Goal: Task Accomplishment & Management: Use online tool/utility

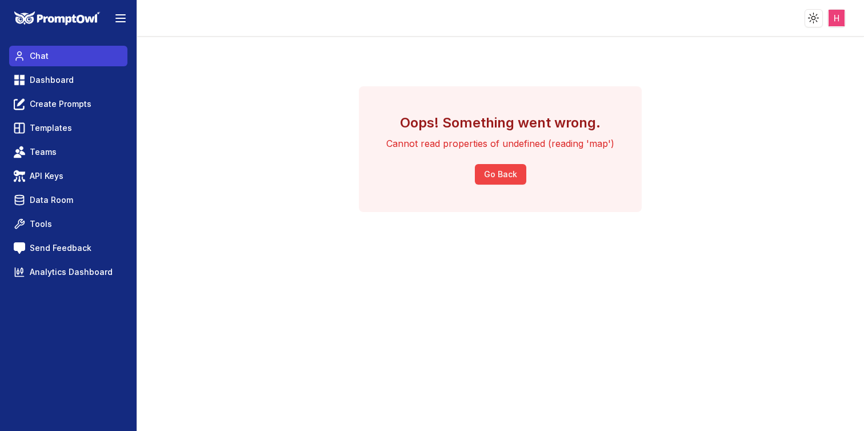
click at [50, 66] on link "Chat" at bounding box center [68, 56] width 118 height 21
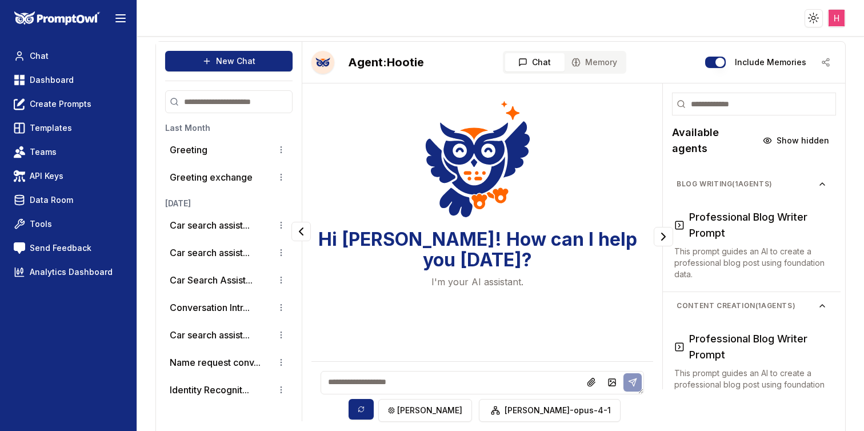
click at [90, 91] on nav "Chat Dashboard Create Prompts Templates Teams API Keys Data Room Tools Send Fee…" at bounding box center [68, 164] width 118 height 237
click at [75, 86] on link "Dashboard" at bounding box center [68, 80] width 118 height 21
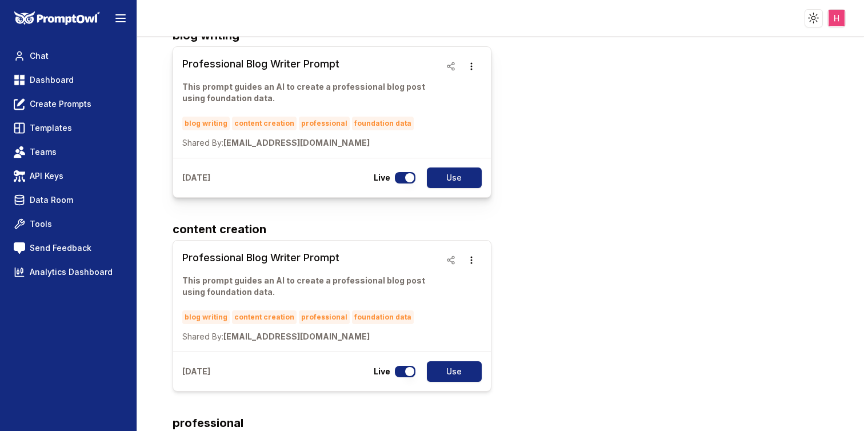
scroll to position [81, 0]
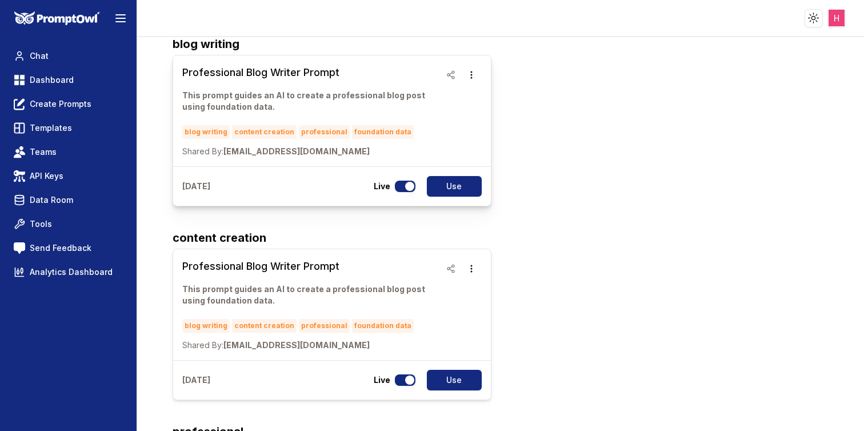
click at [264, 78] on h3 "Professional Blog Writer Prompt" at bounding box center [311, 73] width 258 height 16
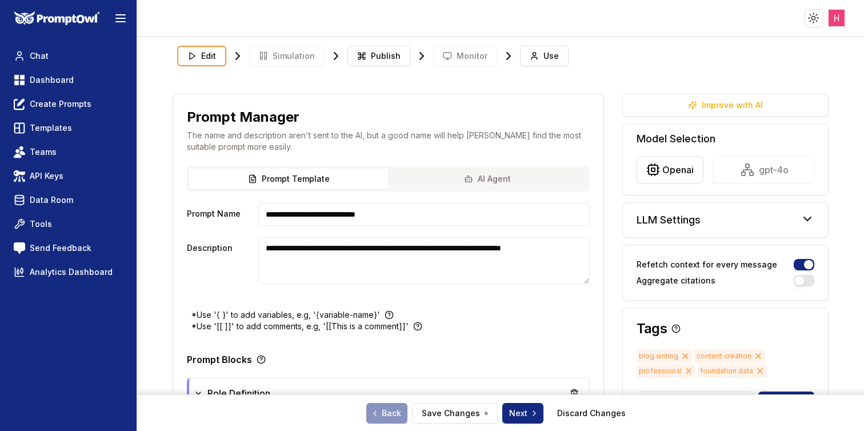
click at [470, 61] on link "Monitor" at bounding box center [465, 56] width 64 height 21
click at [452, 61] on link "Monitor" at bounding box center [465, 56] width 64 height 21
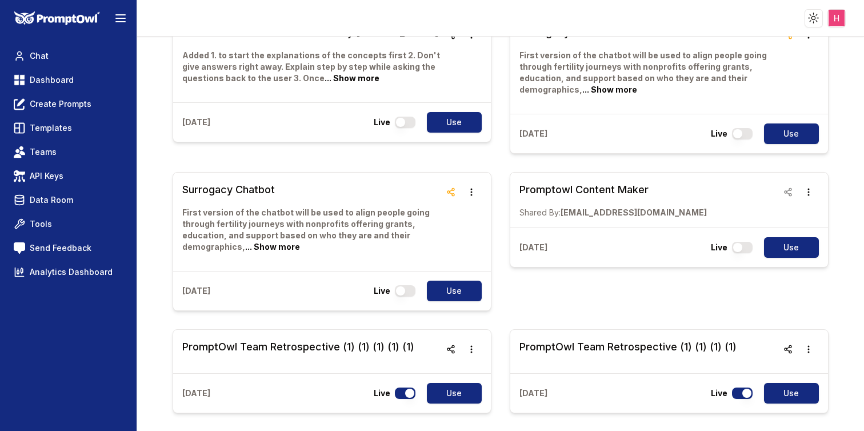
scroll to position [1438, 0]
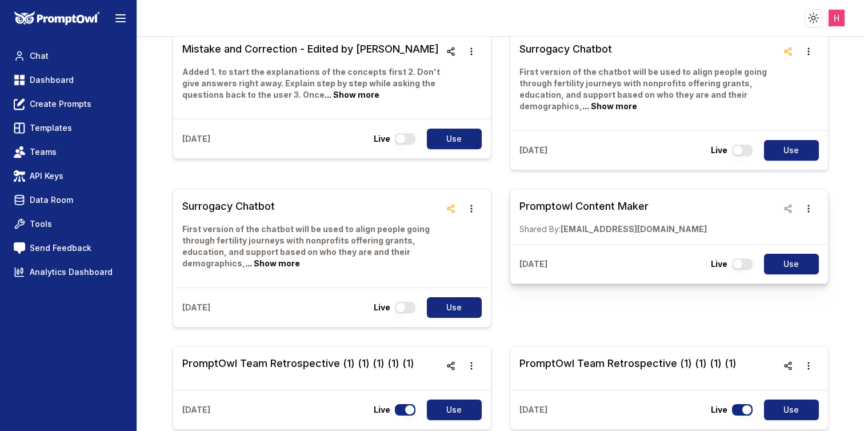
click at [603, 213] on h3 "Promptowl Content Maker" at bounding box center [614, 206] width 188 height 16
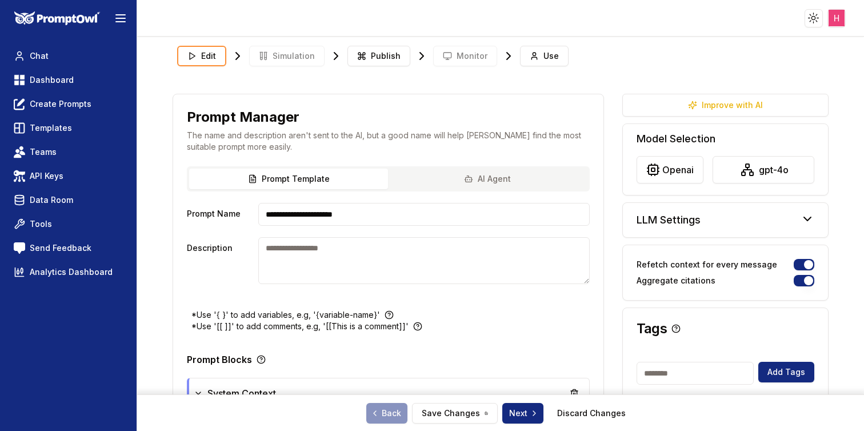
scroll to position [1, 0]
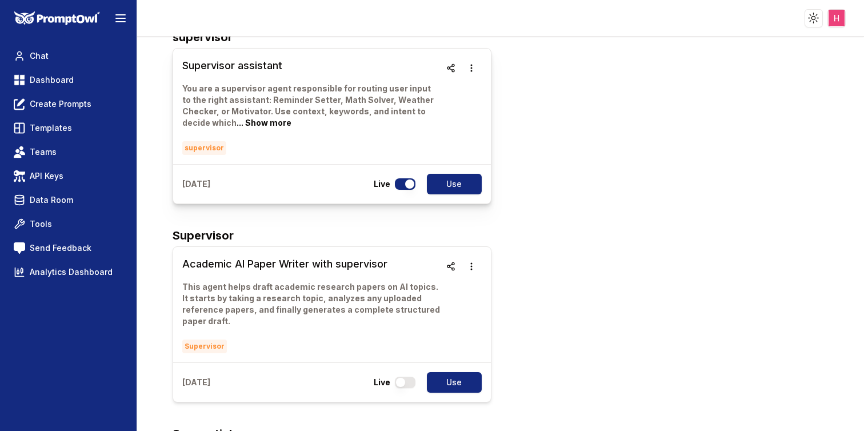
scroll to position [2390, 0]
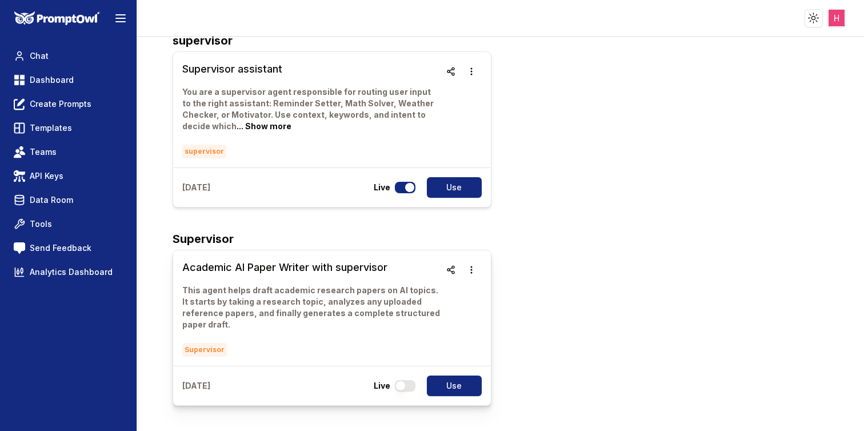
click at [269, 267] on h3 "Academic AI Paper Writer with supervisor" at bounding box center [311, 268] width 258 height 16
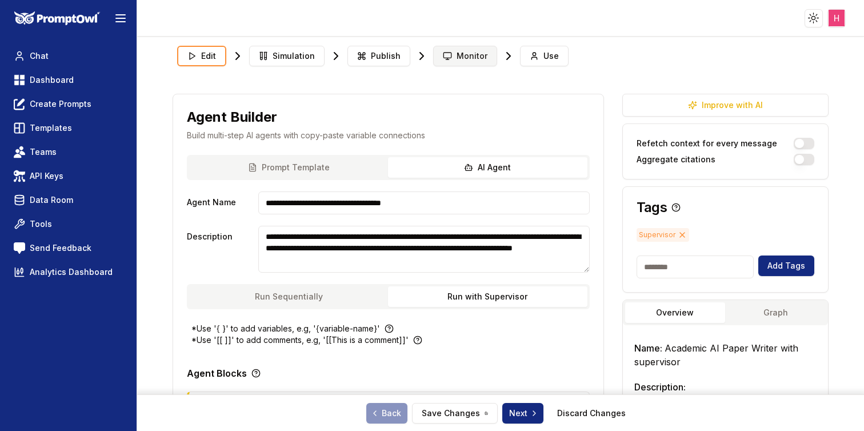
click at [445, 54] on icon at bounding box center [447, 55] width 9 height 9
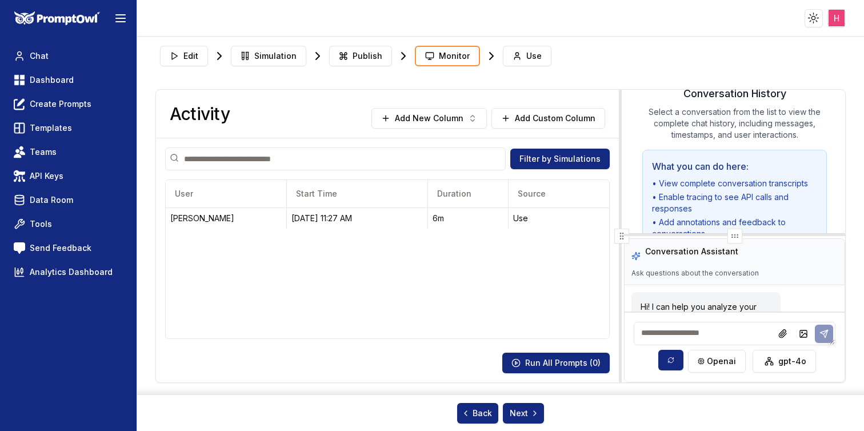
click at [619, 181] on div "Activity Add New Column Add Custom Column Filter by Simulations User Start Time…" at bounding box center [388, 236] width 464 height 293
click at [533, 121] on button "Add Custom Column" at bounding box center [549, 118] width 114 height 21
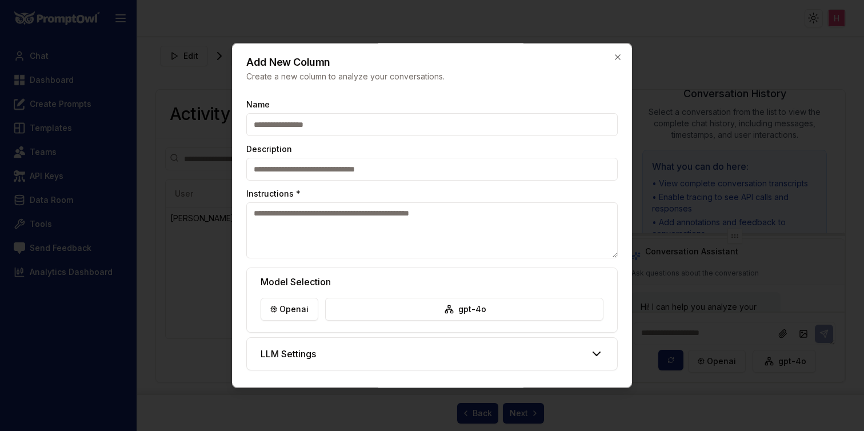
click at [385, 128] on input "Name" at bounding box center [432, 124] width 372 height 23
type input "********"
type textarea "*"
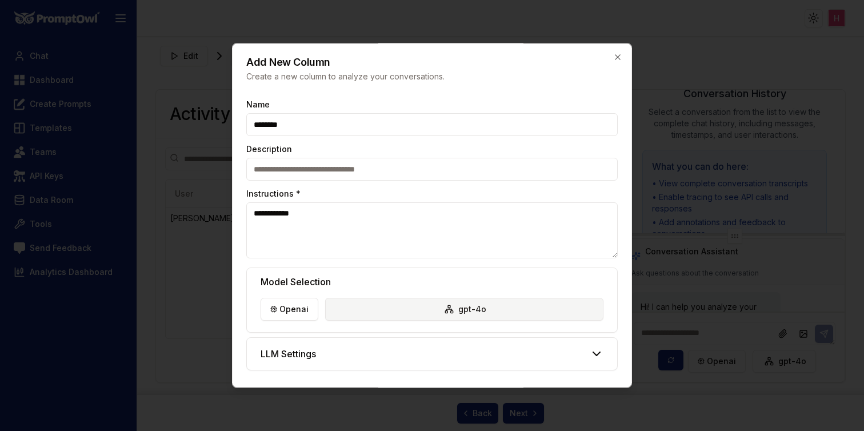
scroll to position [36, 0]
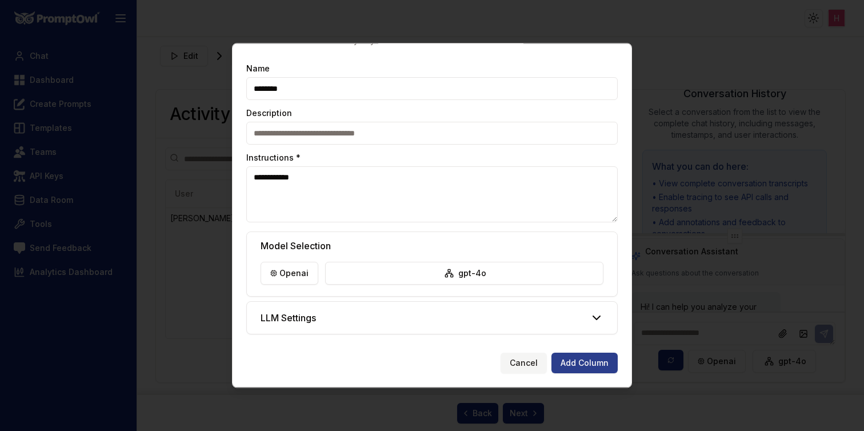
type textarea "**********"
click at [560, 365] on button "Add Column" at bounding box center [585, 363] width 66 height 21
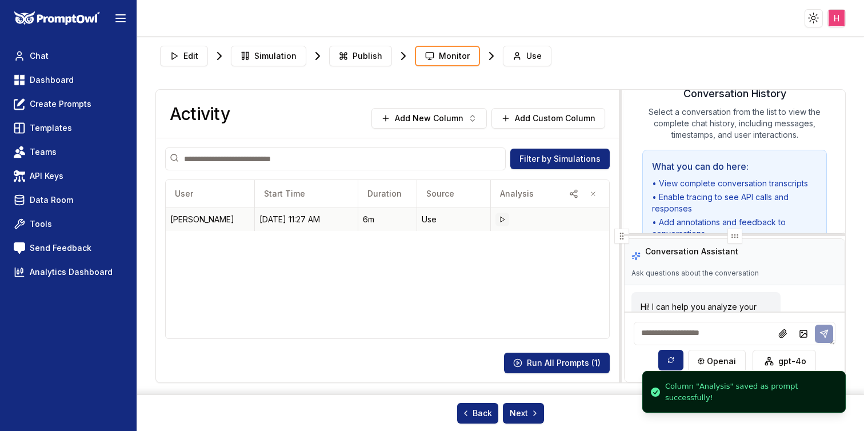
click at [501, 221] on icon at bounding box center [502, 219] width 7 height 7
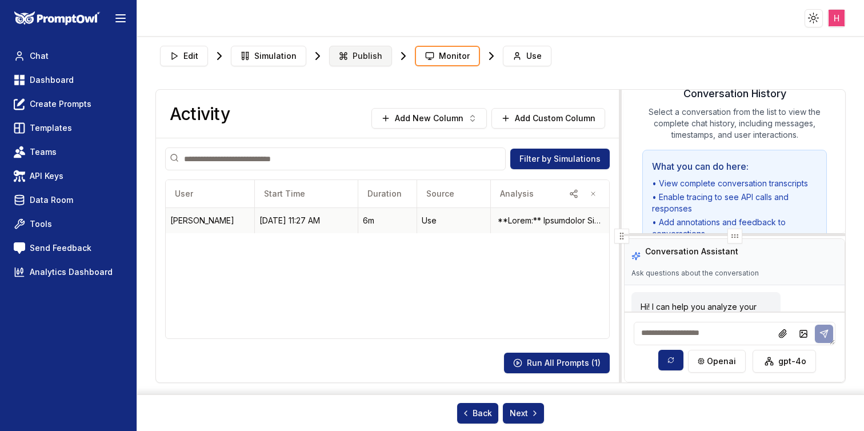
click at [353, 60] on span "Publish" at bounding box center [368, 55] width 30 height 11
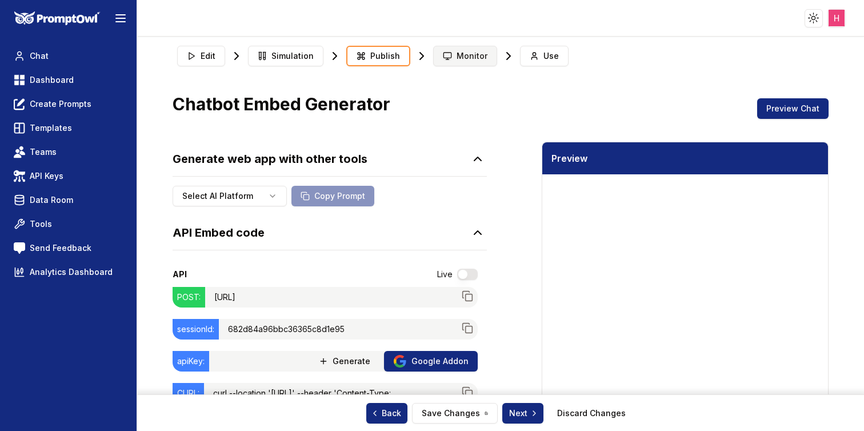
click at [447, 54] on rect at bounding box center [447, 55] width 7 height 5
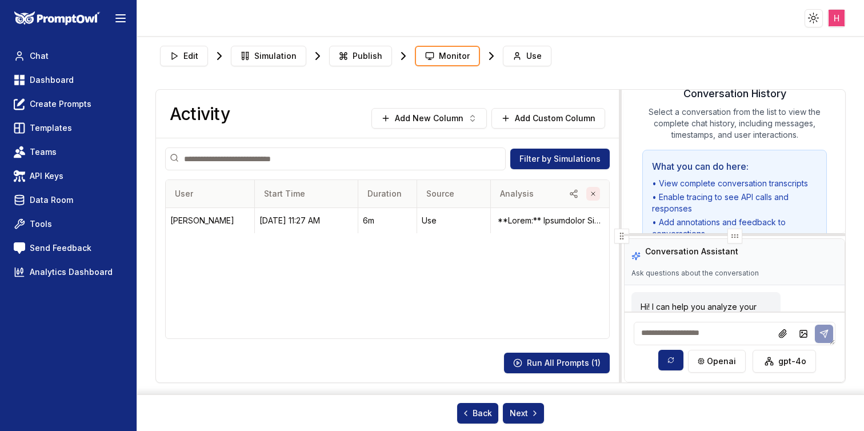
click at [593, 198] on button "button" at bounding box center [594, 194] width 14 height 14
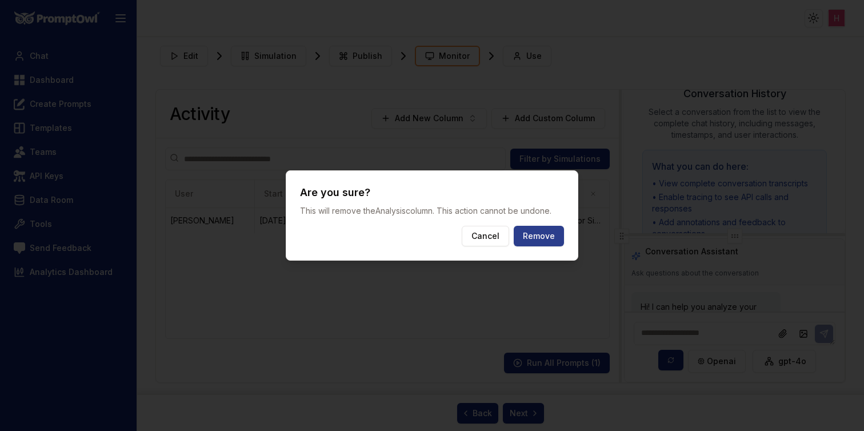
click at [529, 233] on button "Remove" at bounding box center [539, 236] width 50 height 21
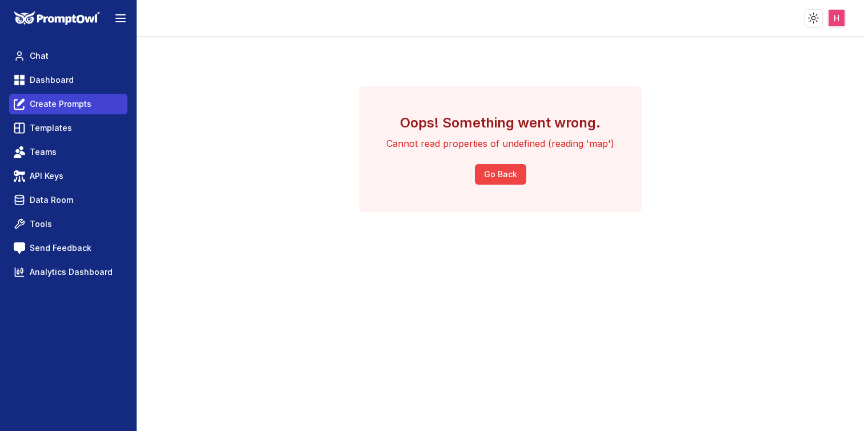
click at [70, 103] on span "Create Prompts" at bounding box center [61, 103] width 62 height 11
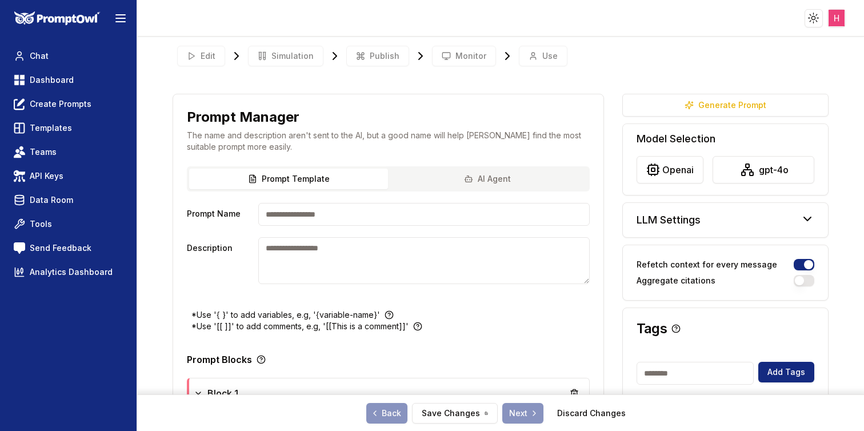
click at [329, 211] on input "Prompt Name" at bounding box center [423, 214] width 331 height 23
type input "****"
click at [428, 275] on textarea "Description" at bounding box center [423, 260] width 331 height 47
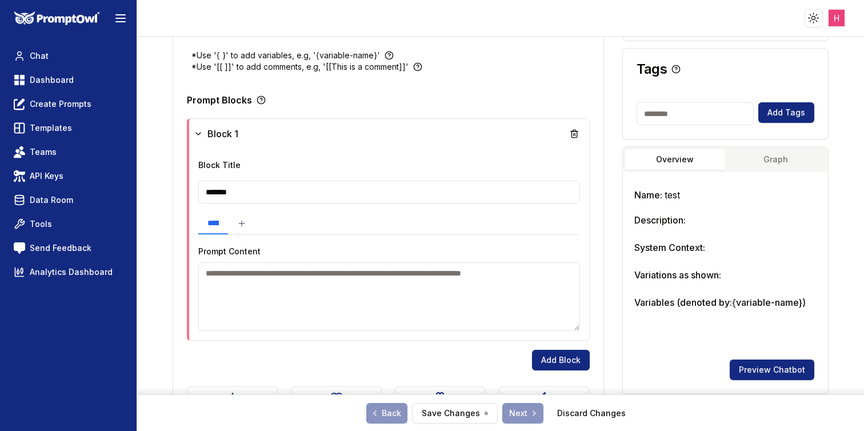
scroll to position [268, 0]
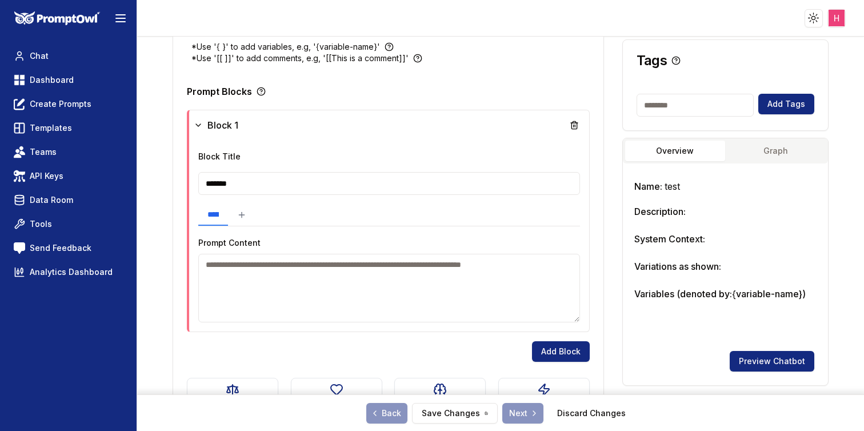
click at [432, 312] on textarea at bounding box center [389, 288] width 382 height 69
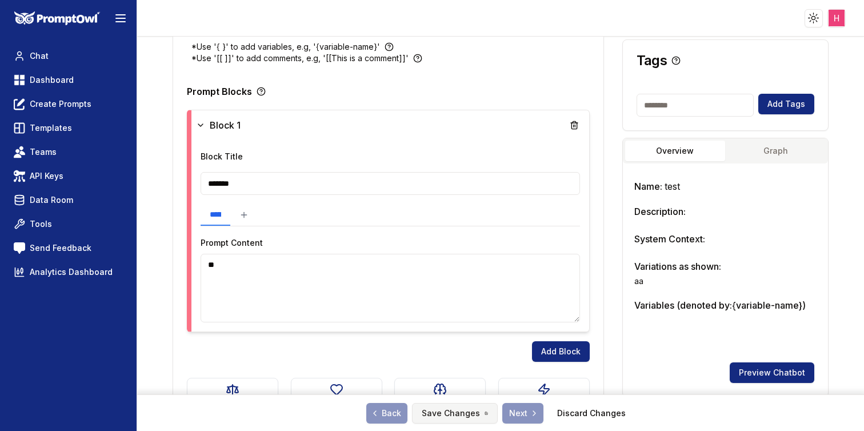
type textarea "**"
click at [454, 408] on button "Save Changes" at bounding box center [455, 413] width 86 height 21
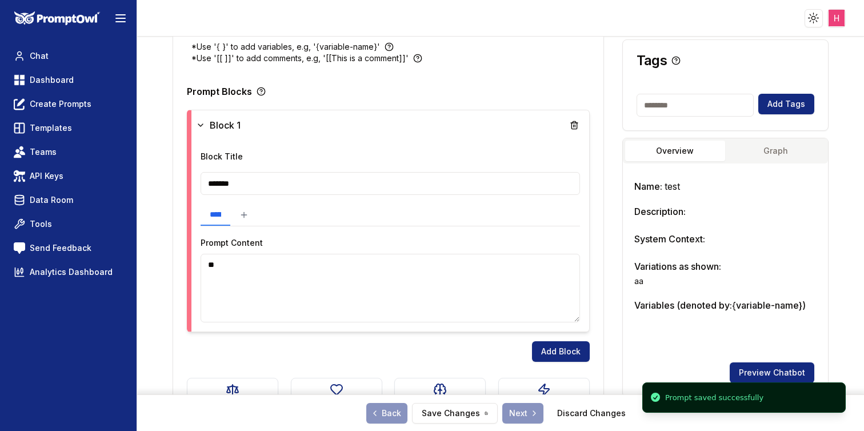
scroll to position [5, 0]
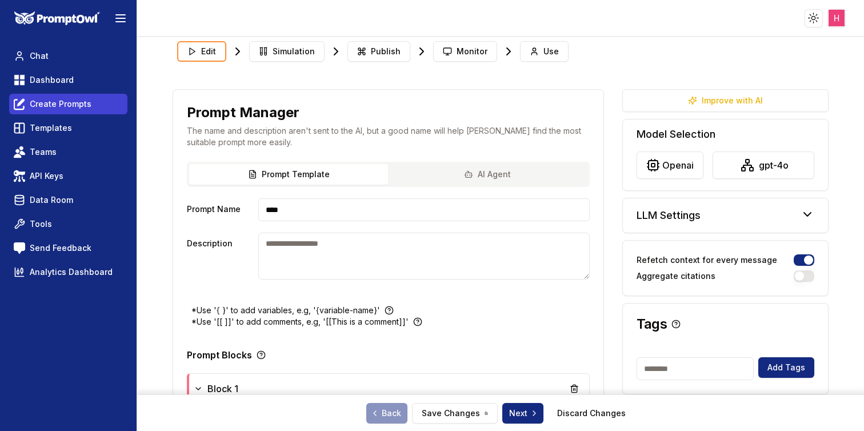
click at [52, 96] on link "Create Prompts" at bounding box center [68, 104] width 118 height 21
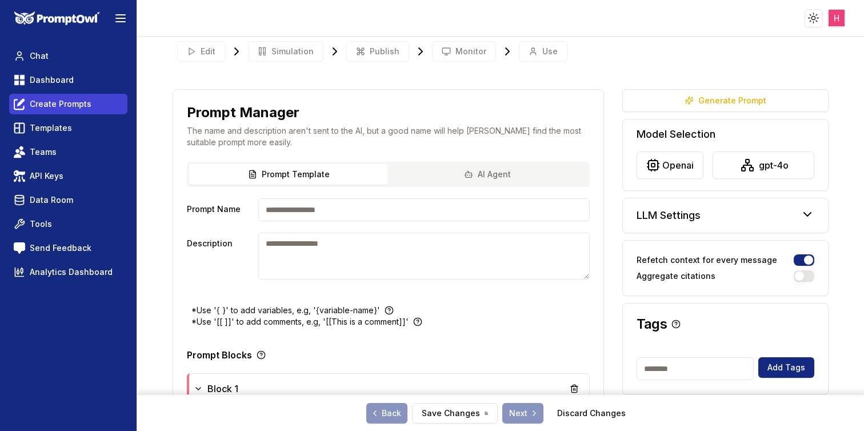
click at [82, 99] on span "Create Prompts" at bounding box center [61, 103] width 62 height 11
click at [81, 106] on span "Create Prompts" at bounding box center [61, 103] width 62 height 11
click at [352, 229] on div "Prompt Template AI Agent Prompt Name Description" at bounding box center [388, 233] width 430 height 143
click at [353, 217] on input "Prompt Name" at bounding box center [423, 209] width 331 height 23
type input "****"
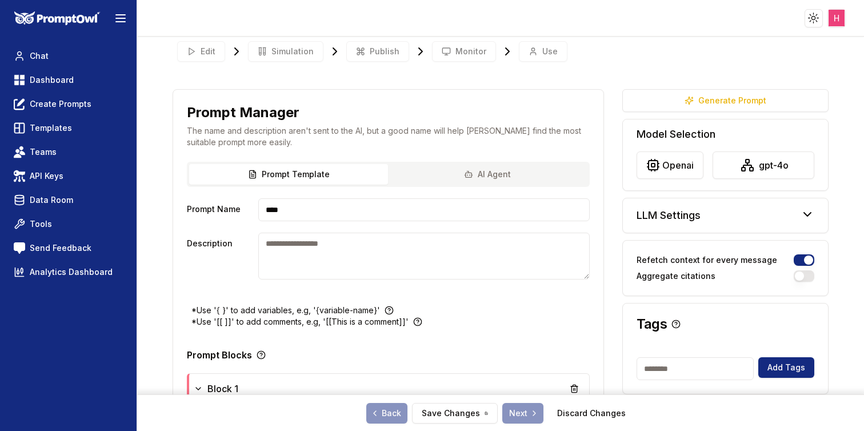
click at [450, 259] on textarea "Description" at bounding box center [423, 256] width 331 height 47
type textarea "***"
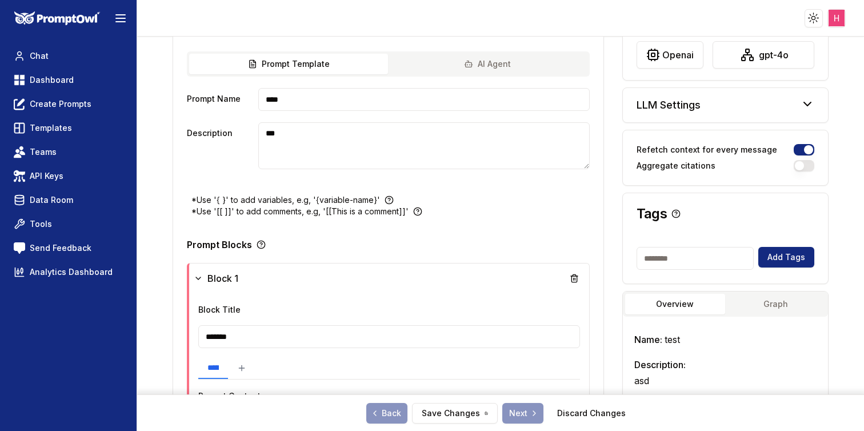
scroll to position [117, 0]
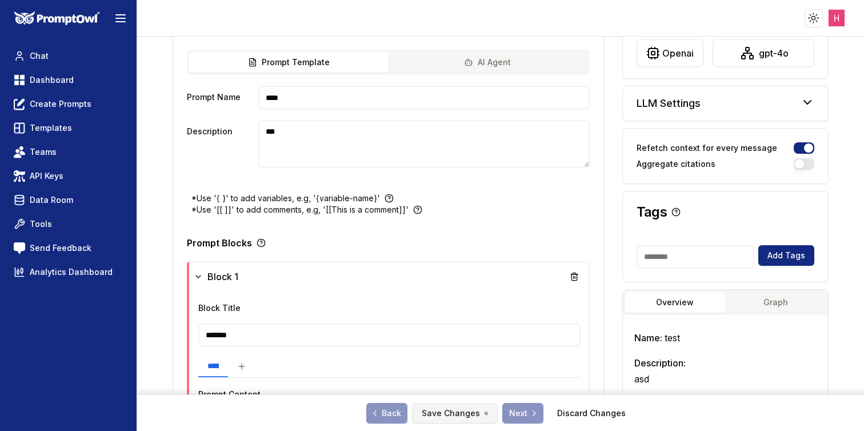
click at [461, 411] on button "Save Changes" at bounding box center [455, 413] width 86 height 21
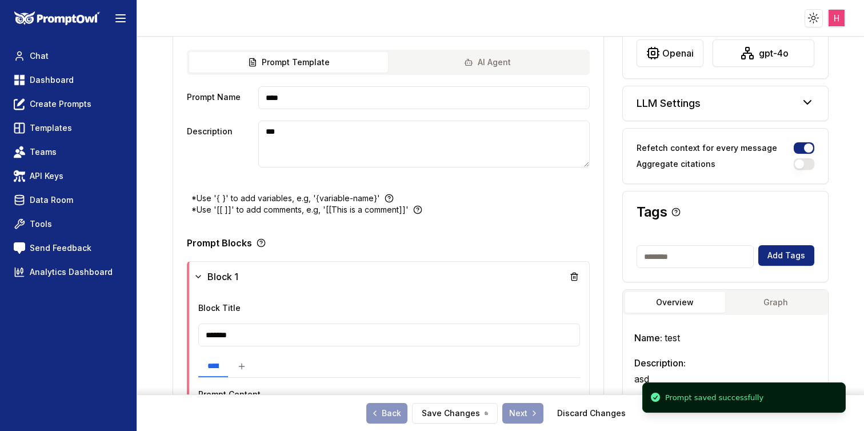
scroll to position [5, 0]
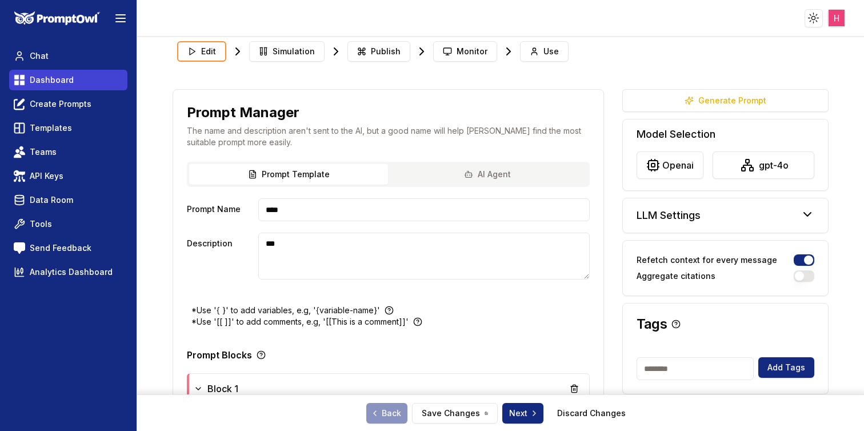
click at [47, 85] on span "Dashboard" at bounding box center [52, 79] width 44 height 11
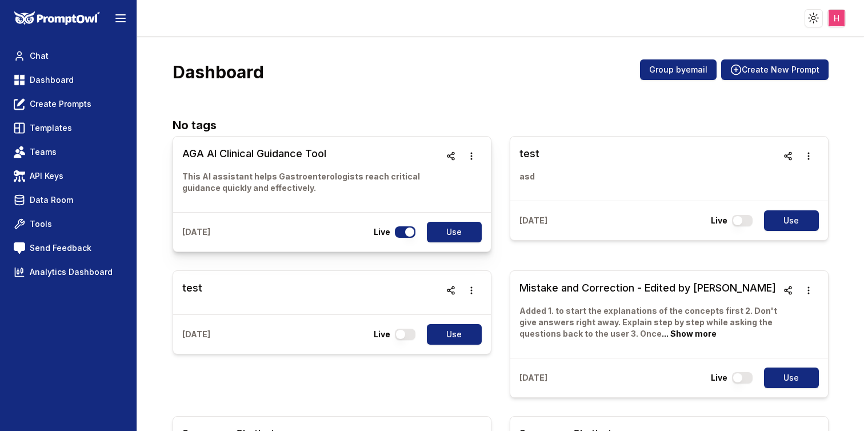
click at [315, 153] on h3 "AGA AI Clinical Guidance Tool" at bounding box center [311, 154] width 258 height 16
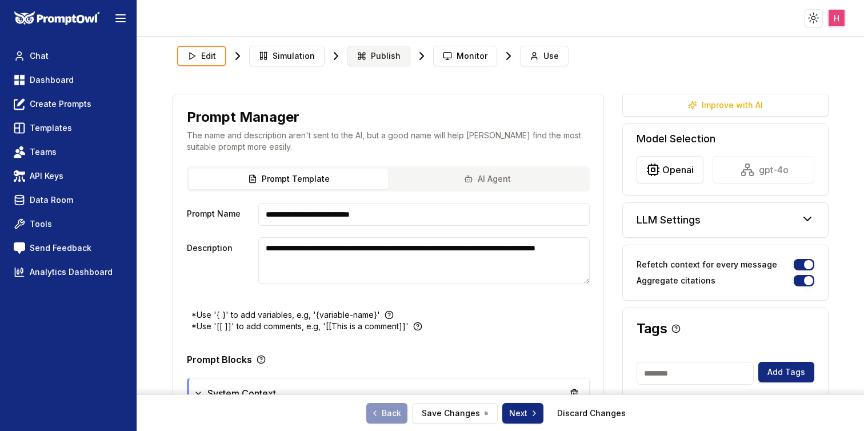
click at [374, 51] on span "Publish" at bounding box center [386, 55] width 30 height 11
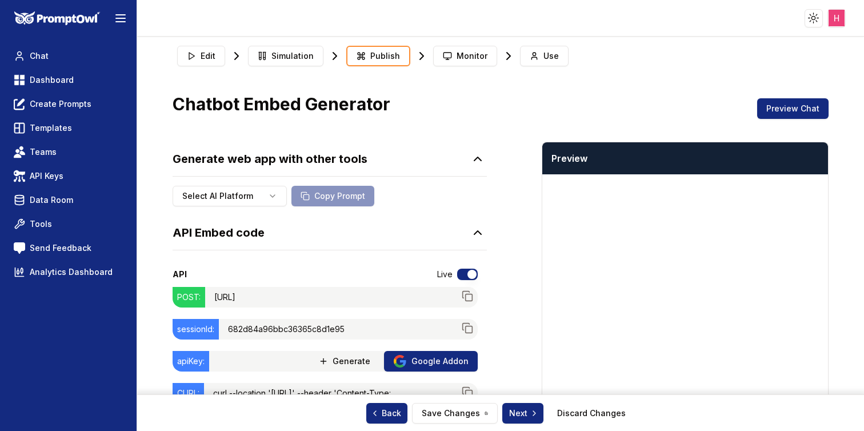
click at [457, 51] on span "Monitor" at bounding box center [472, 55] width 31 height 11
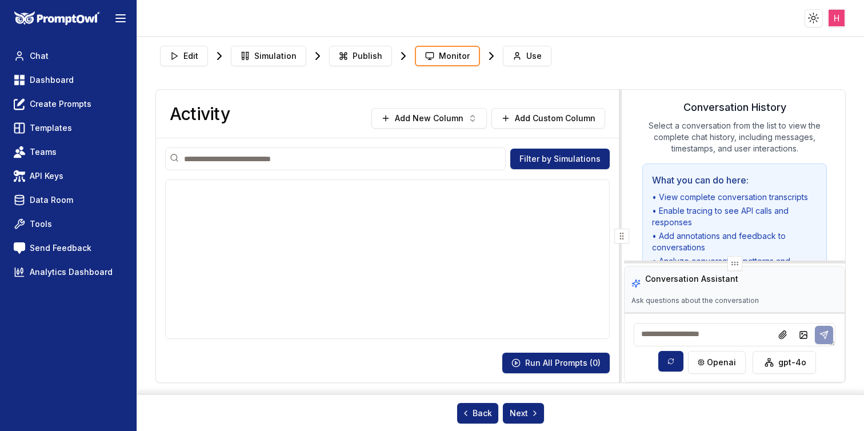
click at [536, 56] on button "Use" at bounding box center [527, 56] width 49 height 21
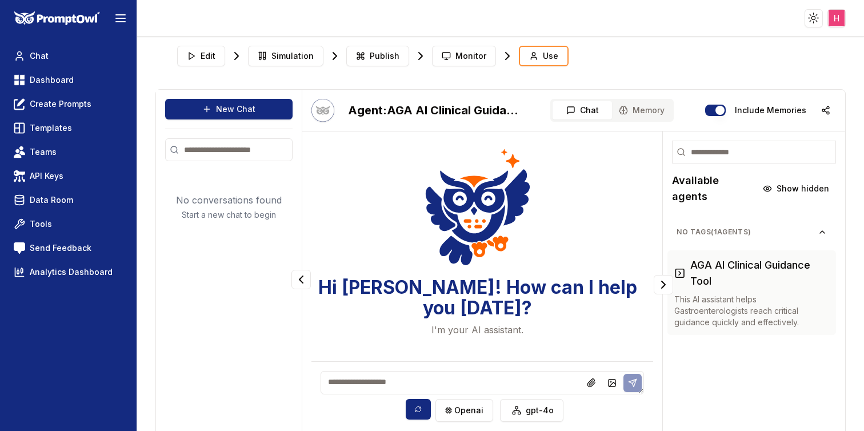
click at [369, 370] on div "openai gpt-4o" at bounding box center [483, 396] width 342 height 70
click at [368, 380] on textarea at bounding box center [483, 382] width 324 height 23
type textarea "*****"
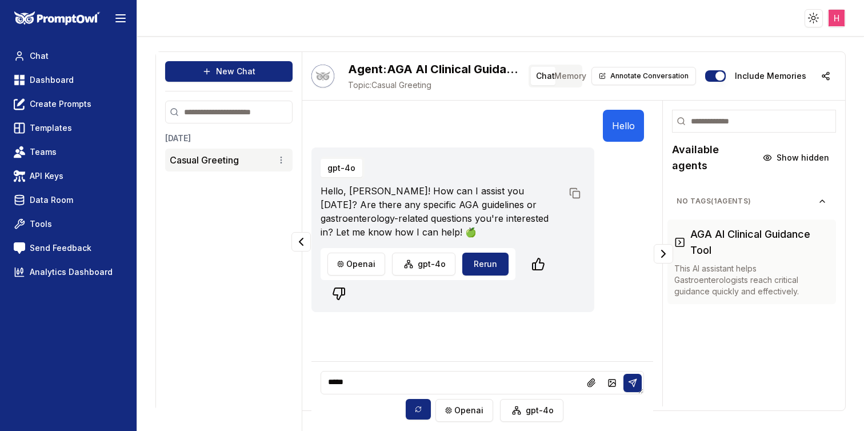
scroll to position [45, 0]
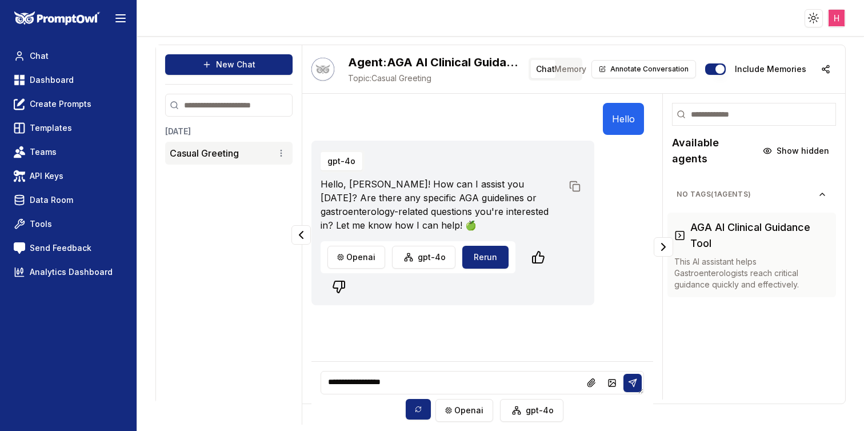
type textarea "**********"
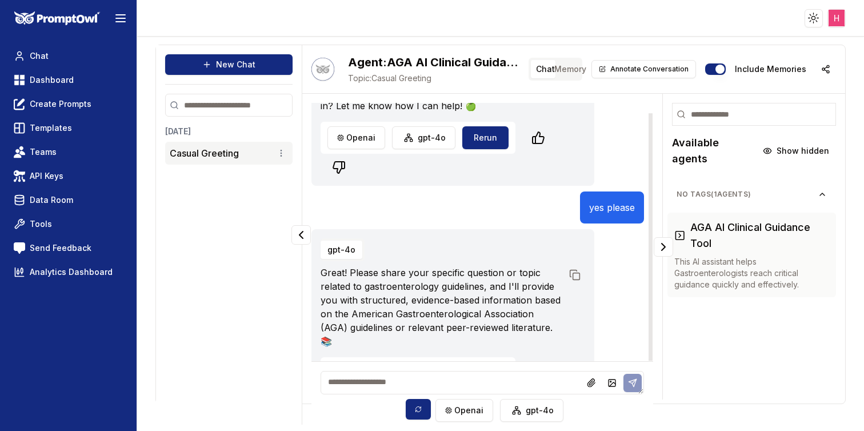
scroll to position [0, 0]
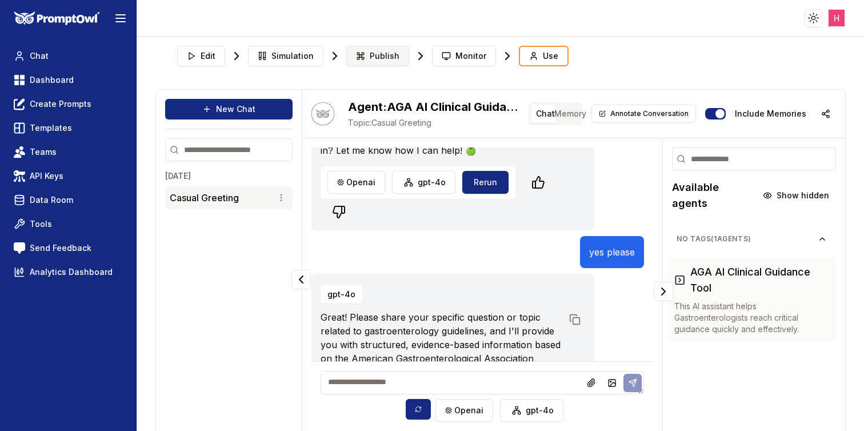
click at [382, 52] on span "Publish" at bounding box center [385, 55] width 30 height 11
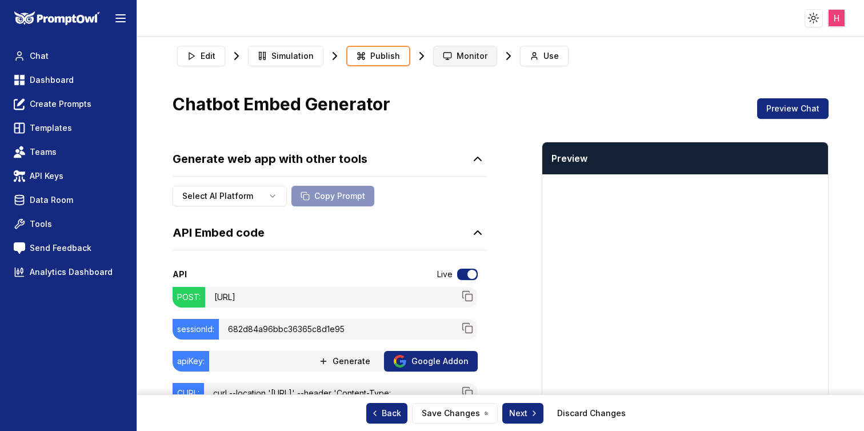
click at [452, 55] on button "Monitor" at bounding box center [465, 56] width 64 height 21
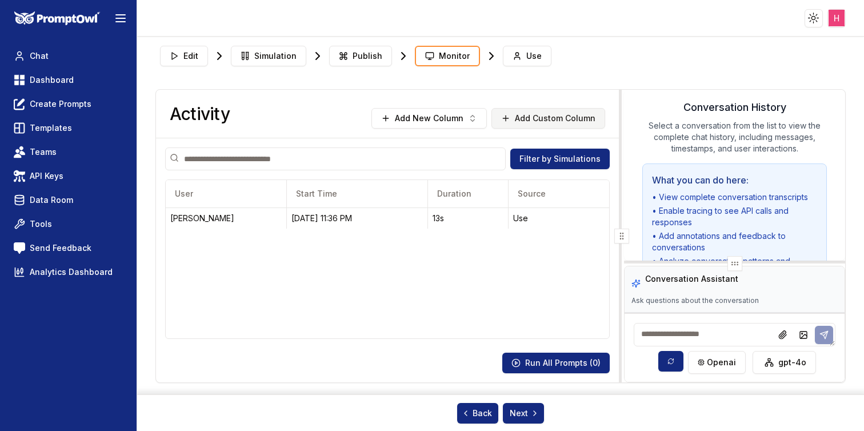
click at [530, 113] on button "Add Custom Column" at bounding box center [549, 118] width 114 height 21
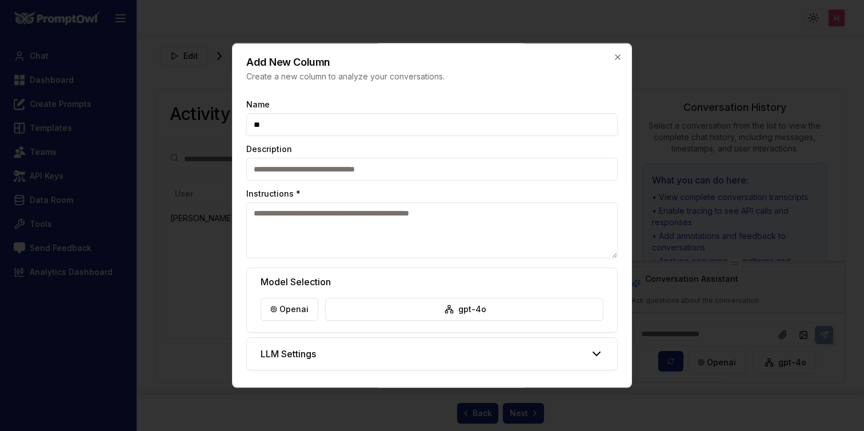
type input "*"
type input "*****"
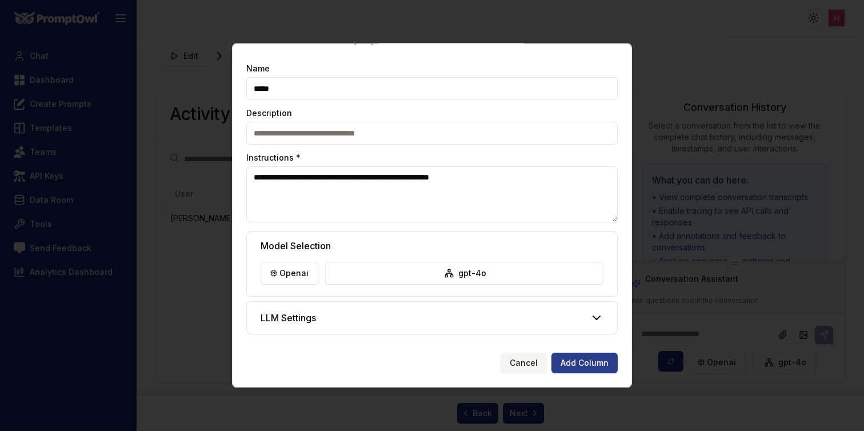
type textarea "**********"
click at [577, 363] on button "Add Column" at bounding box center [585, 363] width 66 height 21
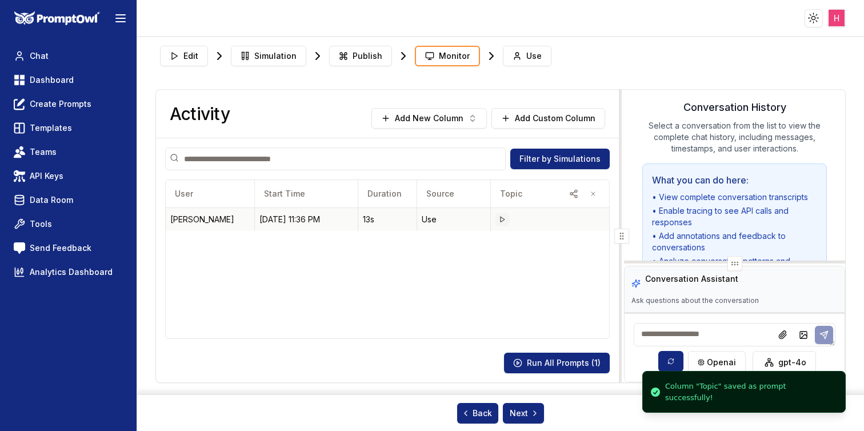
click at [503, 215] on button at bounding box center [503, 220] width 14 height 14
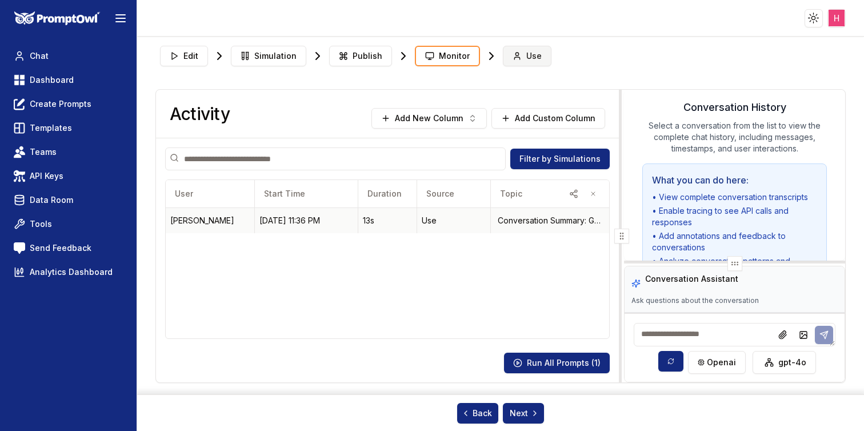
click at [515, 58] on icon at bounding box center [517, 55] width 9 height 9
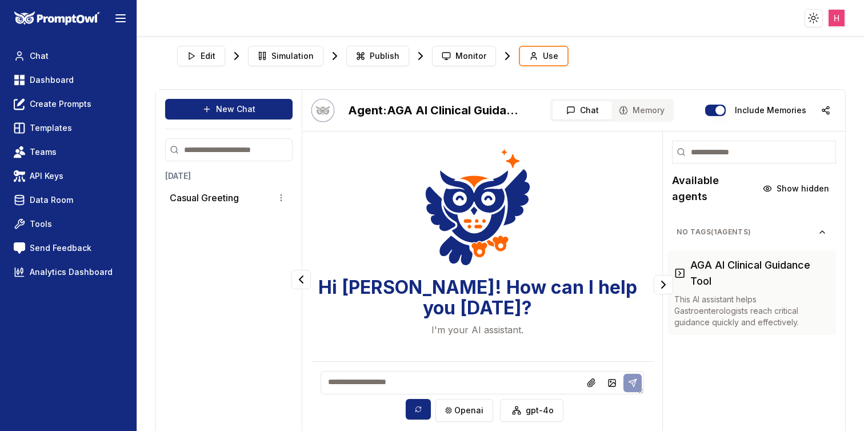
click at [384, 381] on textarea at bounding box center [483, 382] width 324 height 23
paste textarea "**********"
type textarea "**********"
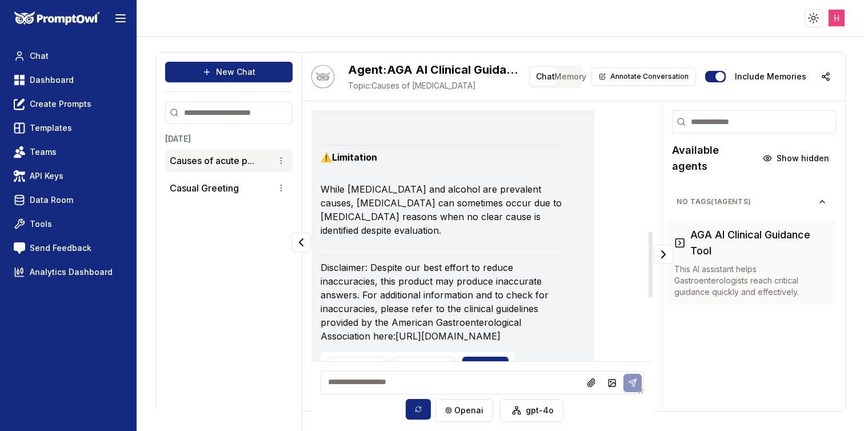
scroll to position [760, 0]
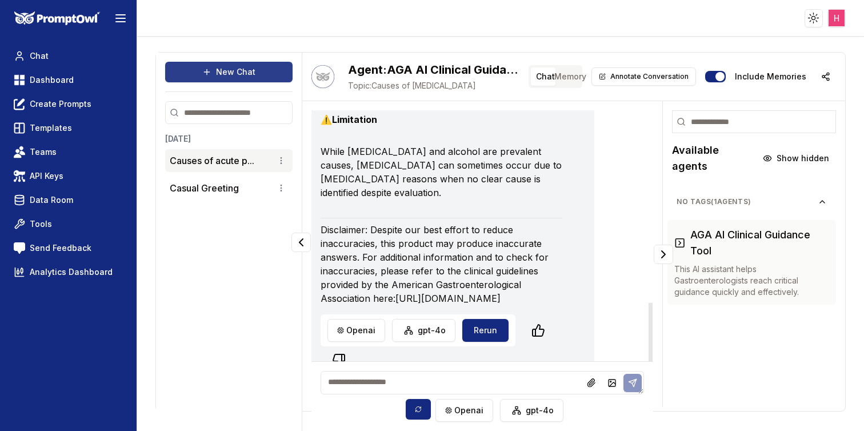
click at [269, 66] on button "New Chat" at bounding box center [228, 72] width 127 height 21
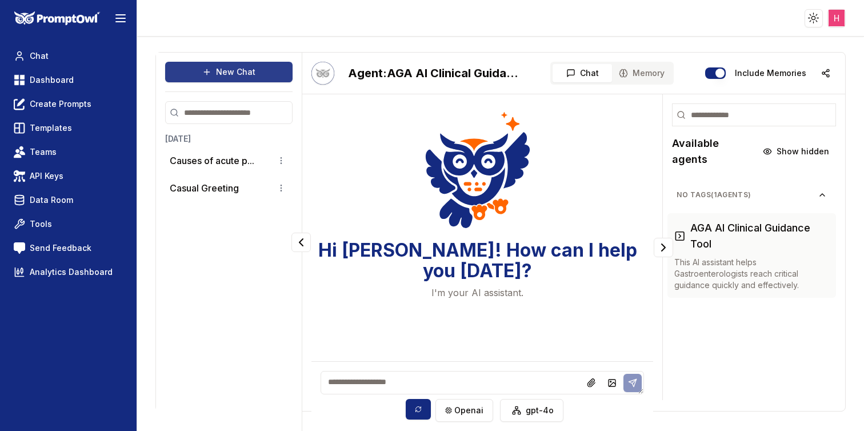
scroll to position [0, 0]
click at [389, 375] on textarea at bounding box center [483, 382] width 324 height 23
paste textarea "**********"
type textarea "**********"
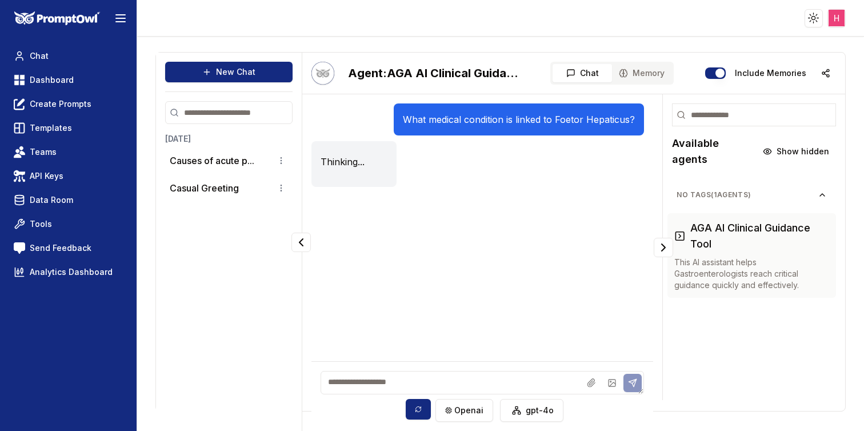
scroll to position [38, 0]
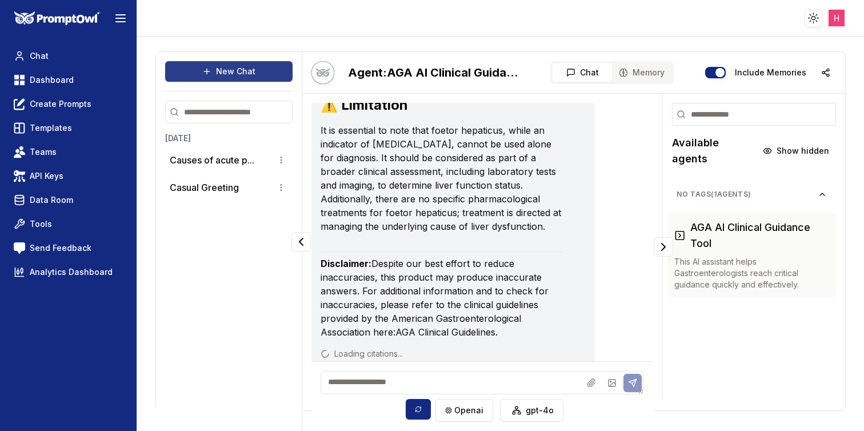
click at [240, 78] on button "New Chat" at bounding box center [228, 71] width 127 height 21
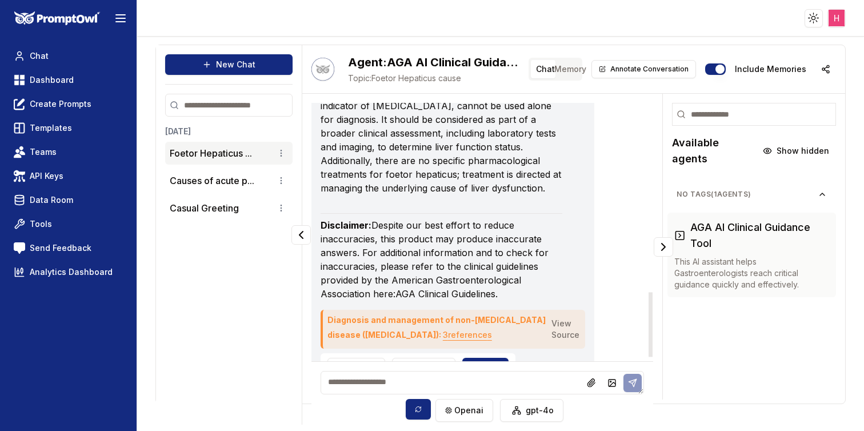
scroll to position [770, 0]
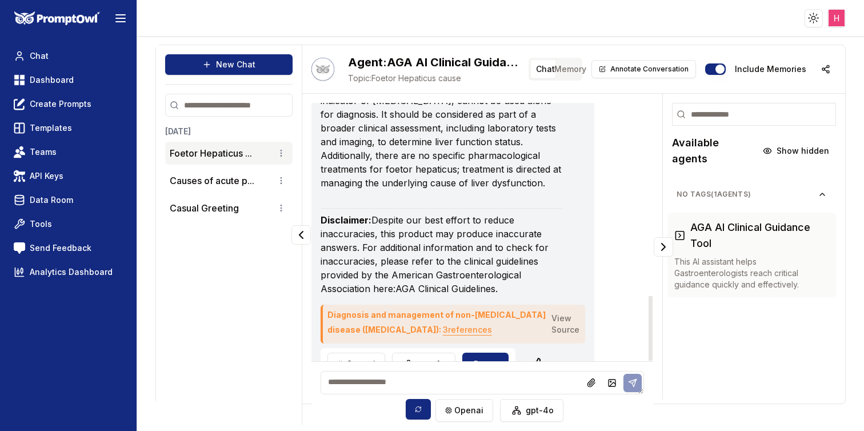
click at [412, 381] on textarea at bounding box center [483, 382] width 324 height 23
click at [246, 61] on button "New Chat" at bounding box center [228, 64] width 127 height 21
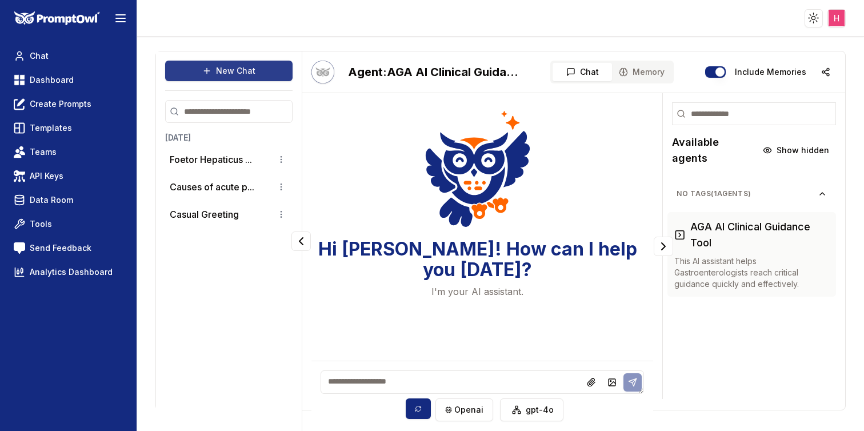
scroll to position [38, 0]
click at [349, 376] on textarea at bounding box center [483, 382] width 324 height 23
paste textarea "**********"
type textarea "**********"
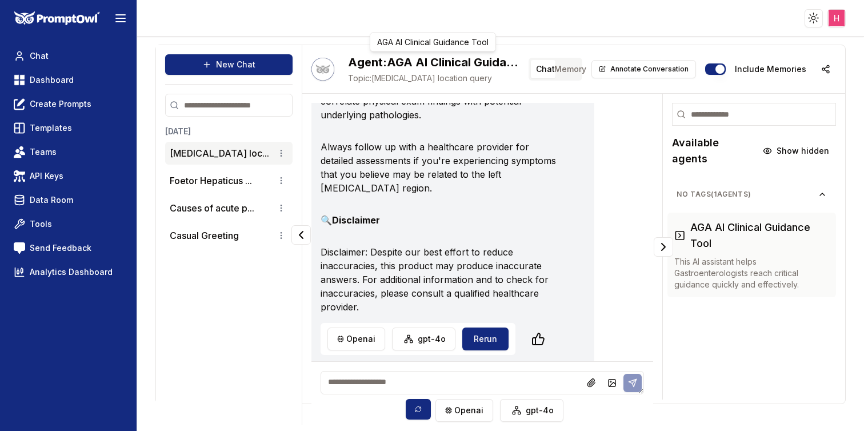
scroll to position [346, 0]
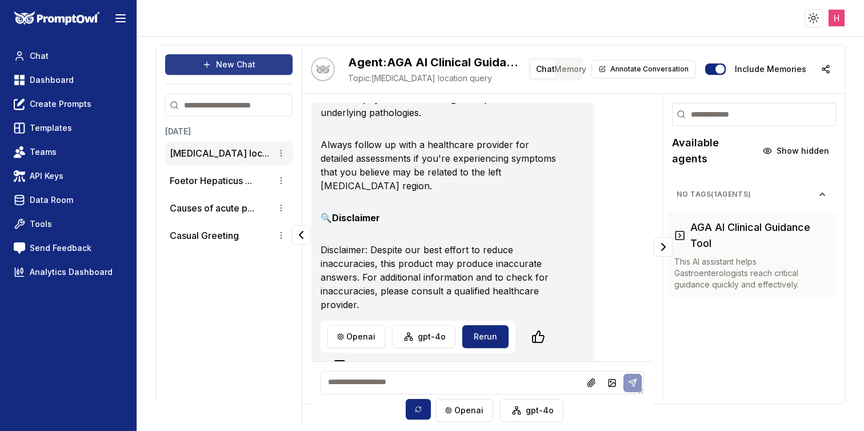
click at [251, 68] on button "New Chat" at bounding box center [228, 64] width 127 height 21
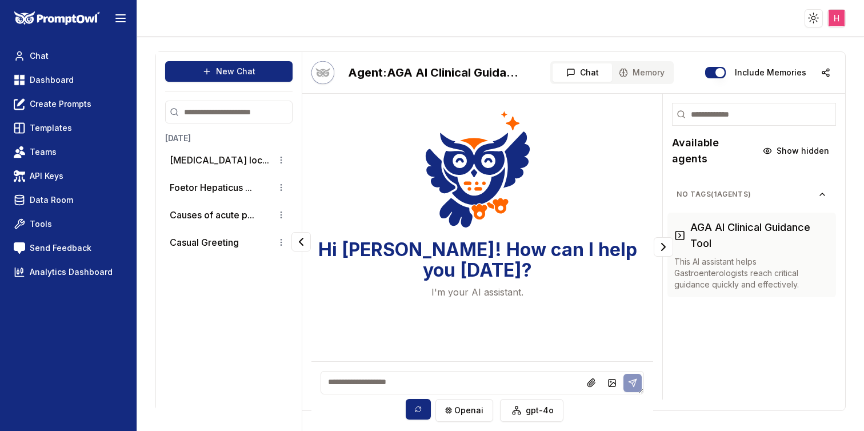
click at [381, 394] on div "openai gpt-4o" at bounding box center [483, 396] width 324 height 51
click at [383, 385] on textarea at bounding box center [483, 382] width 324 height 23
paste textarea "**********"
type textarea "**********"
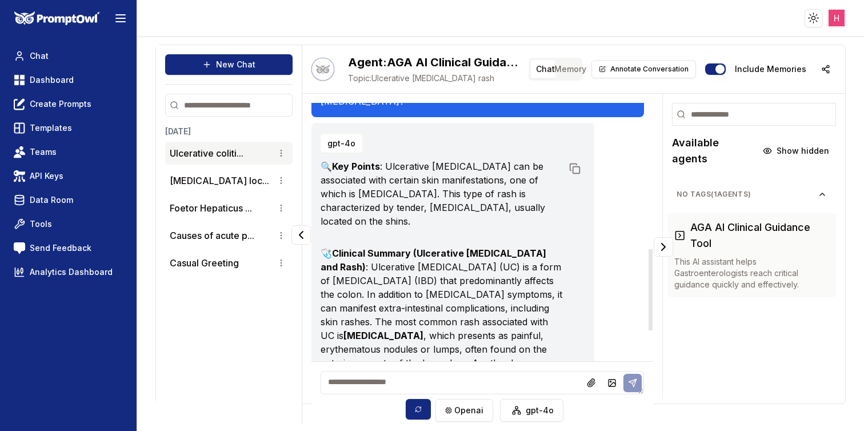
scroll to position [0, 0]
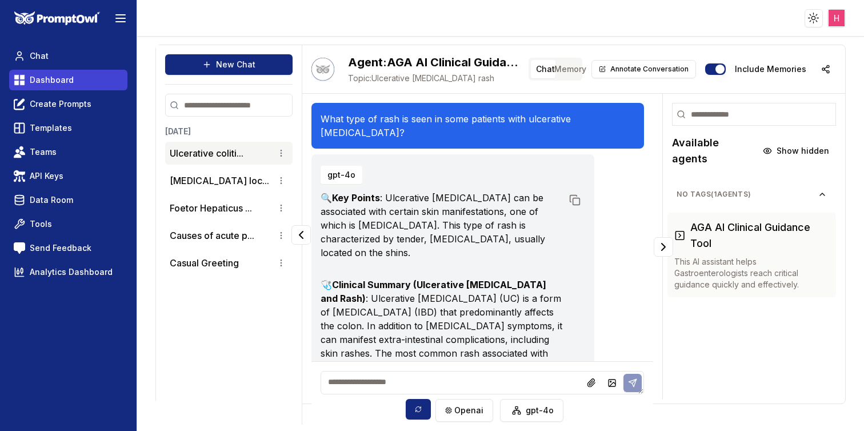
click at [57, 84] on span "Dashboard" at bounding box center [52, 79] width 44 height 11
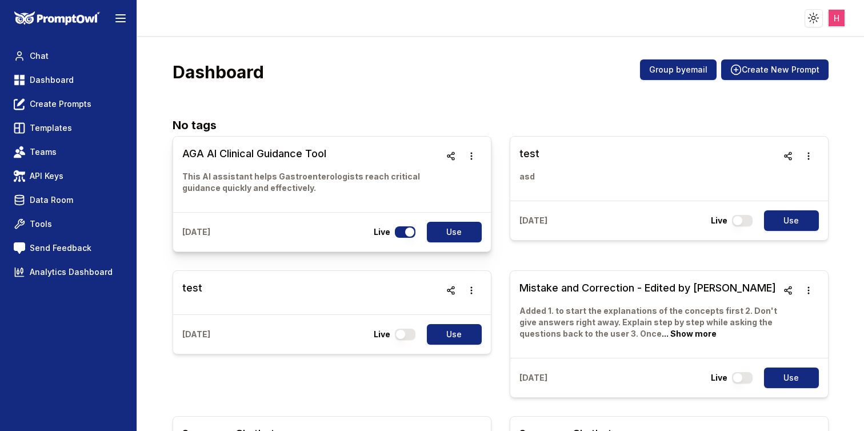
click at [246, 151] on h3 "AGA AI Clinical Guidance Tool" at bounding box center [311, 154] width 258 height 16
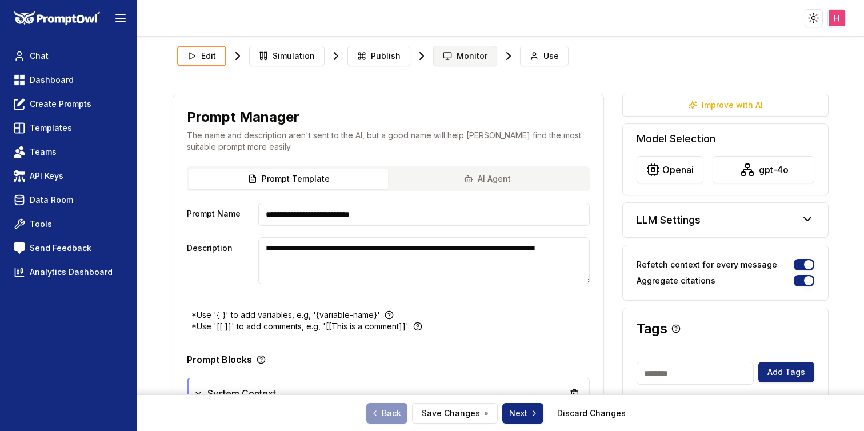
click at [450, 56] on button "Monitor" at bounding box center [465, 56] width 64 height 21
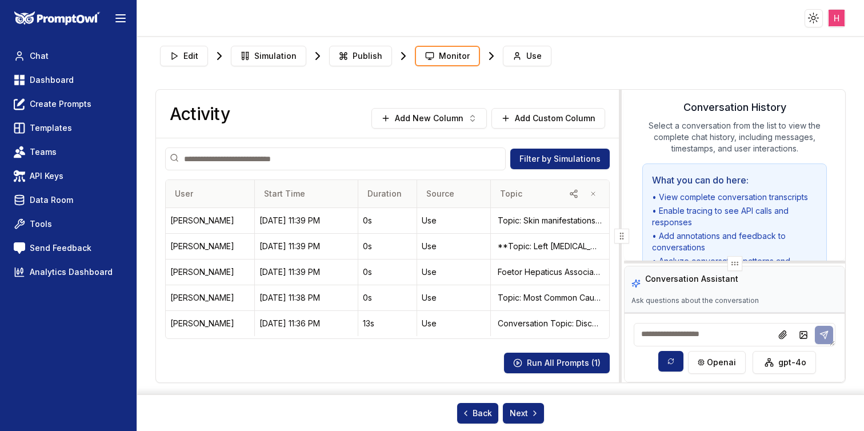
click at [509, 191] on span "Topic" at bounding box center [511, 193] width 22 height 11
click at [593, 196] on icon "button" at bounding box center [593, 193] width 7 height 7
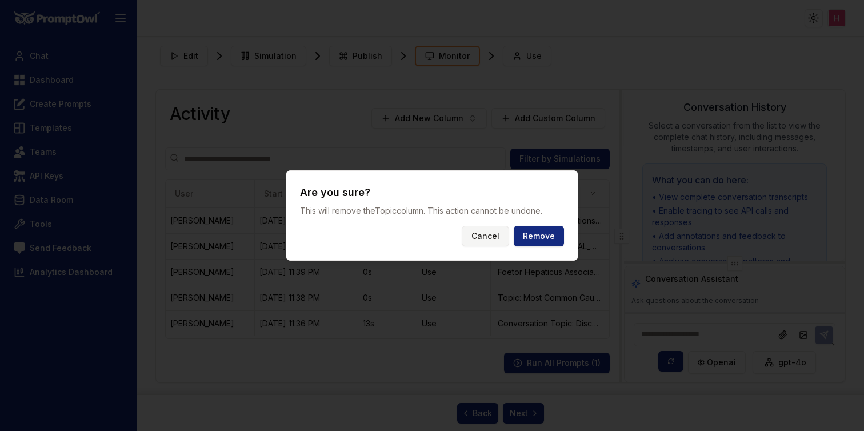
click at [502, 230] on button "Cancel" at bounding box center [485, 236] width 47 height 21
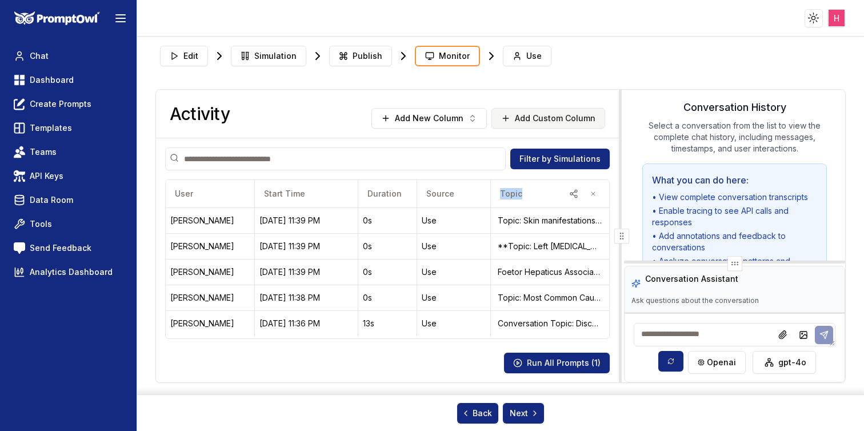
click at [510, 115] on icon at bounding box center [505, 118] width 9 height 9
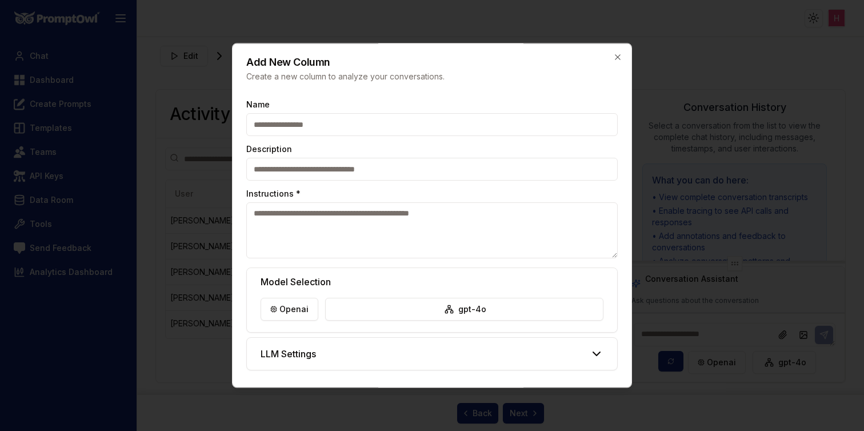
click at [388, 133] on input "Name" at bounding box center [432, 124] width 372 height 23
type input "*****"
type textarea "*"
type textarea "*******"
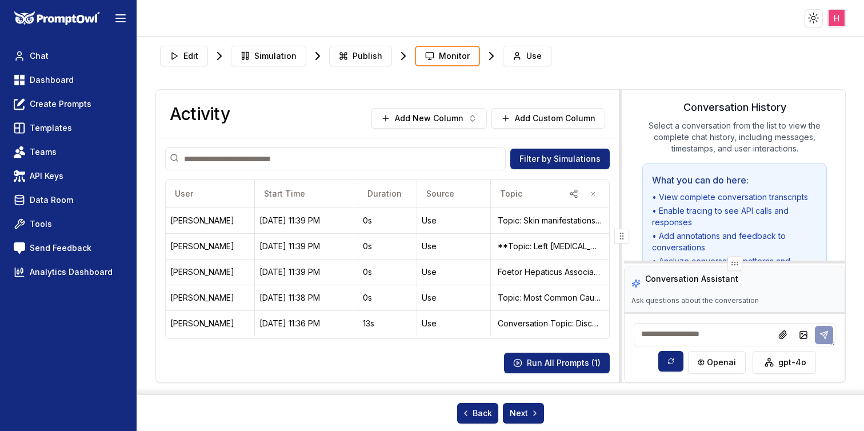
click at [418, 105] on div "Activity Add New Column Add Custom Column" at bounding box center [387, 114] width 463 height 49
click at [420, 118] on button "Add New Column" at bounding box center [429, 118] width 115 height 21
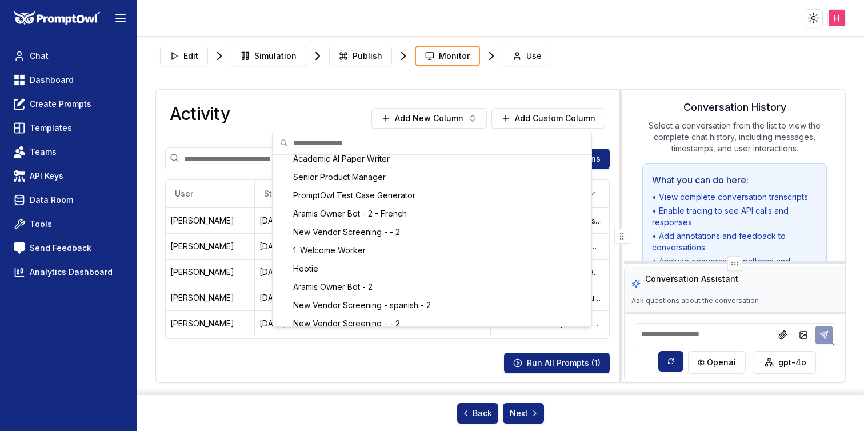
scroll to position [510, 0]
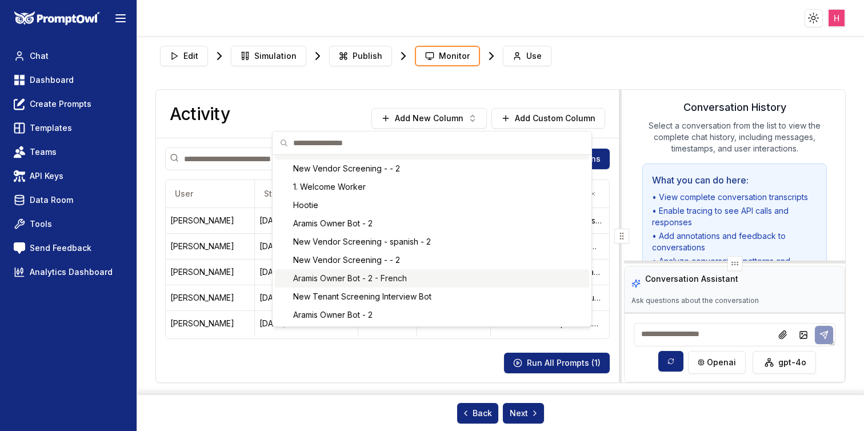
click at [563, 113] on html "Toggle theme Toggle user menu Chat Dashboard Create Prompts Templates Teams API…" at bounding box center [432, 215] width 864 height 431
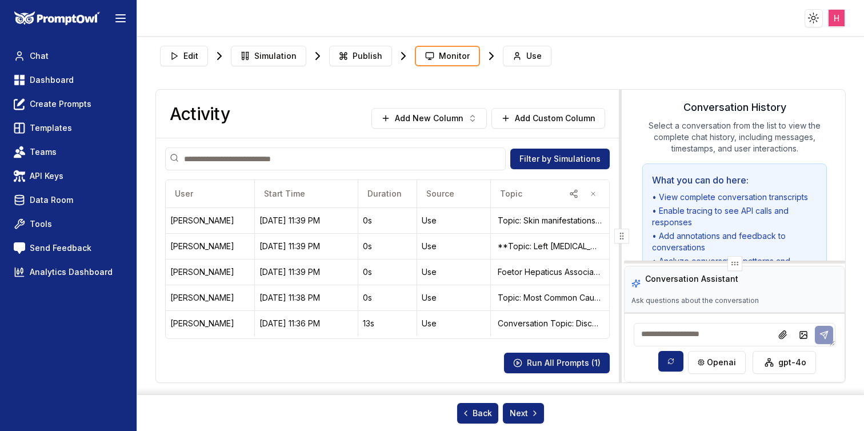
click at [563, 113] on button "Add Custom Column" at bounding box center [549, 118] width 114 height 21
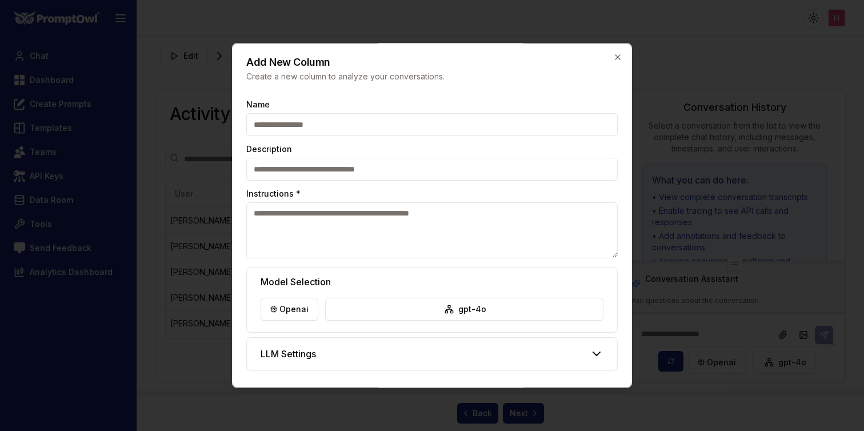
click at [409, 118] on input "Name" at bounding box center [432, 124] width 372 height 23
type input "**********"
click at [387, 169] on input "Description" at bounding box center [432, 169] width 372 height 23
click at [368, 240] on textarea "Instructions *" at bounding box center [432, 230] width 372 height 56
type textarea "*****"
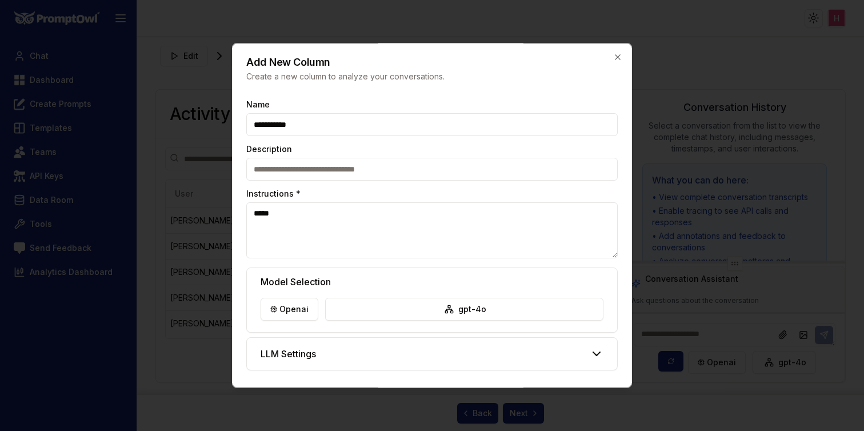
click at [281, 134] on input "**********" at bounding box center [432, 124] width 372 height 23
click at [286, 127] on input "**********" at bounding box center [432, 124] width 372 height 23
type input "*****"
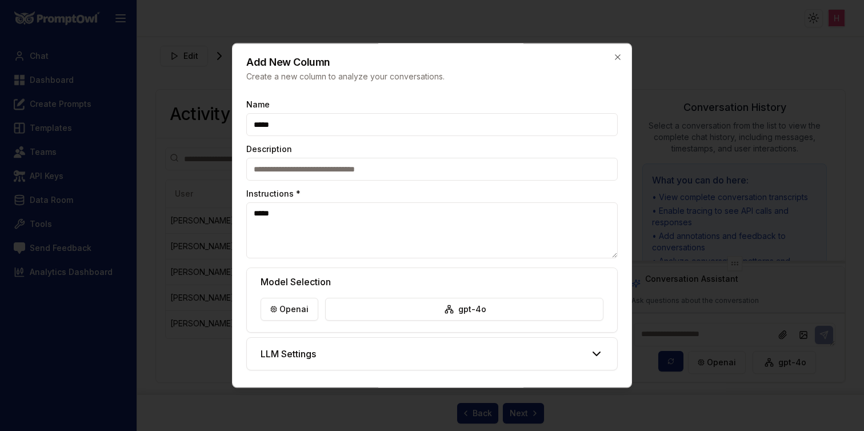
click at [294, 212] on textarea "*****" at bounding box center [432, 230] width 372 height 56
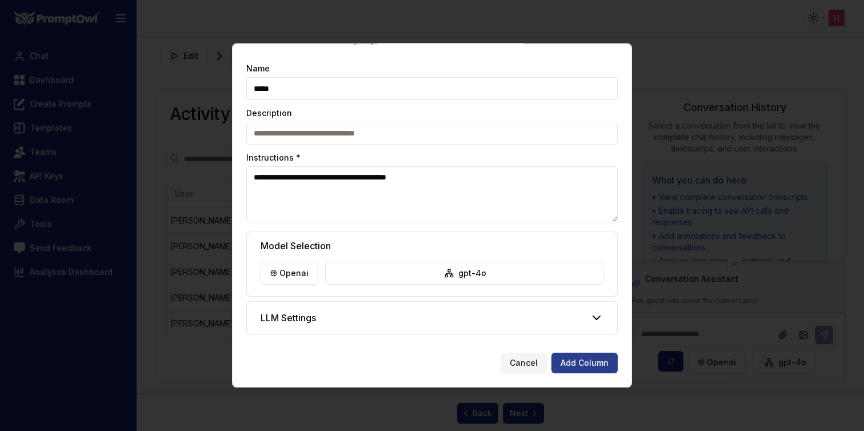
type textarea "**********"
click at [581, 358] on button "Add Column" at bounding box center [585, 363] width 66 height 21
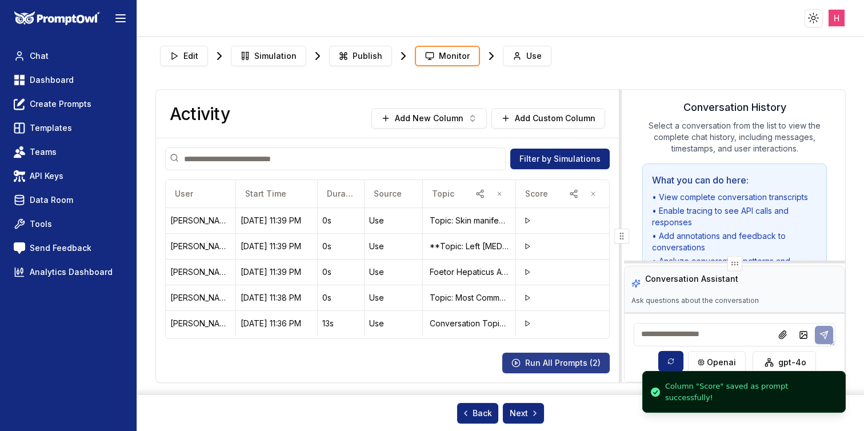
click at [543, 361] on button "Run All Prompts ( 2 )" at bounding box center [556, 363] width 107 height 21
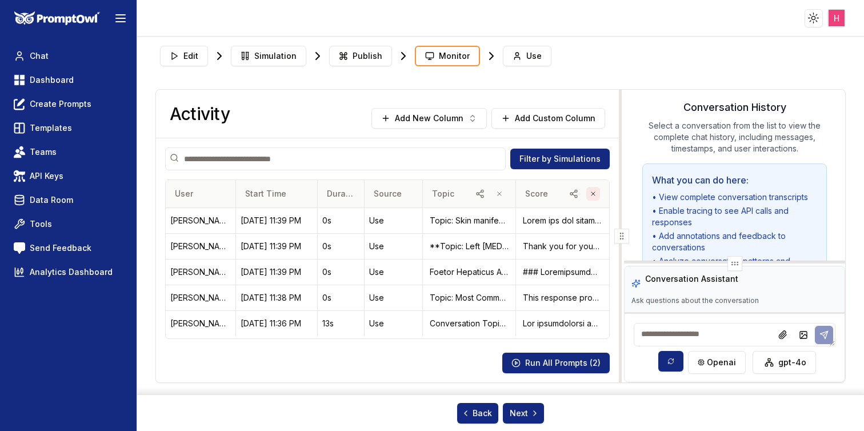
click at [588, 194] on button "button" at bounding box center [594, 194] width 14 height 14
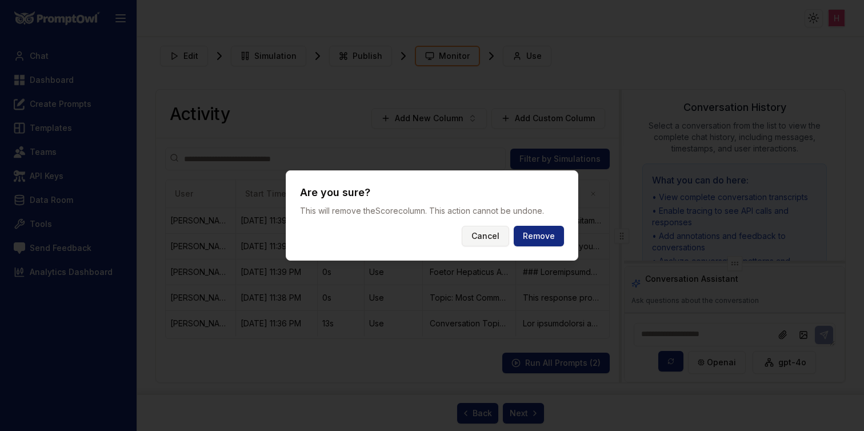
click at [493, 236] on button "Cancel" at bounding box center [485, 236] width 47 height 21
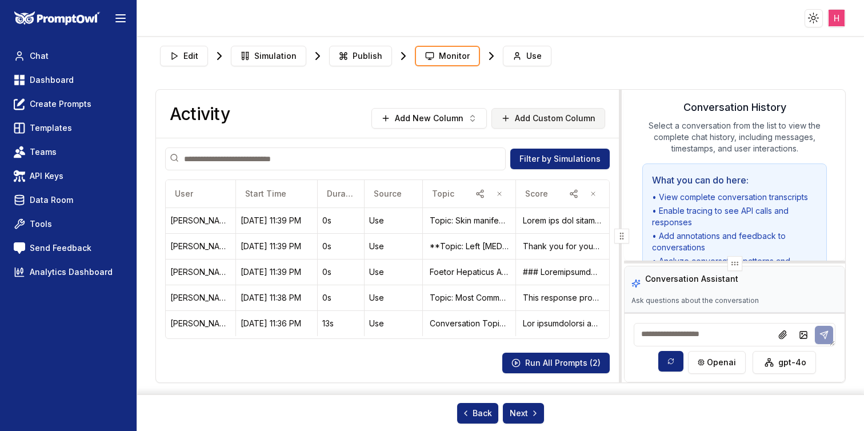
click at [555, 122] on button "Add Custom Column" at bounding box center [549, 118] width 114 height 21
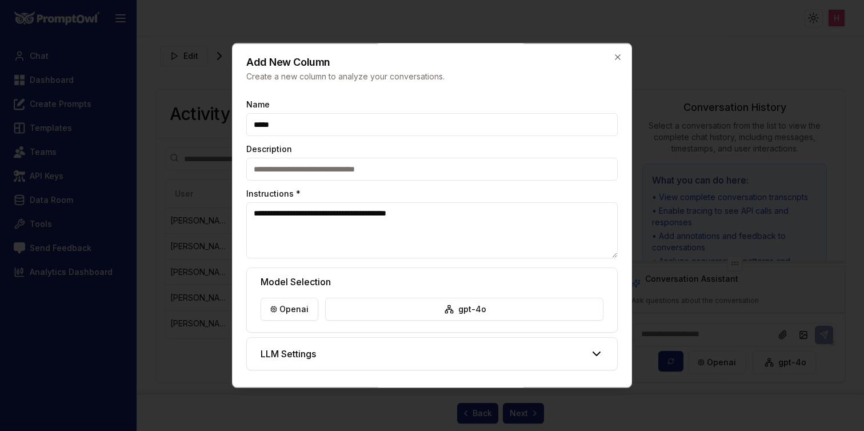
click at [404, 215] on textarea "**********" at bounding box center [432, 230] width 372 height 56
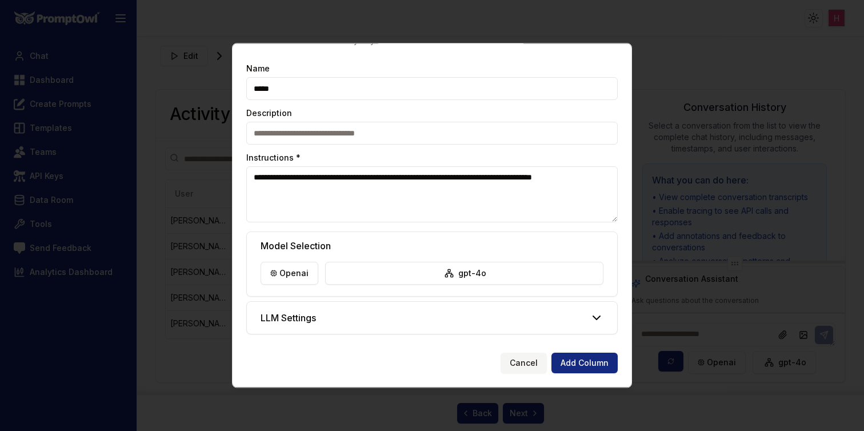
scroll to position [0, 0]
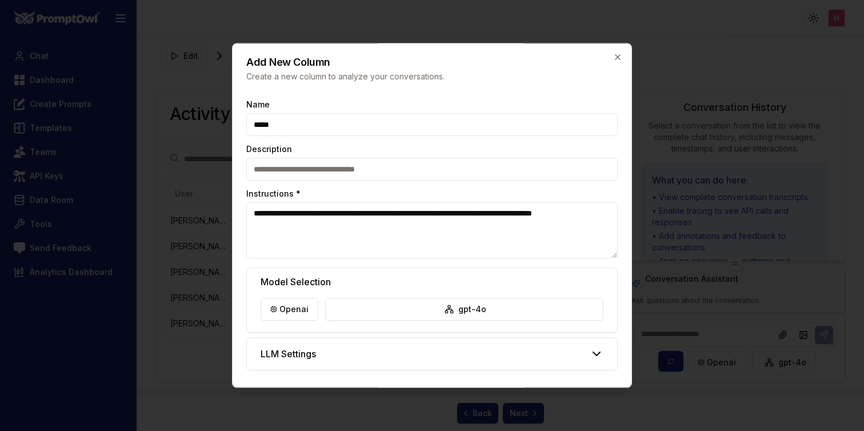
type textarea "**********"
click at [267, 129] on input "*****" at bounding box center [432, 124] width 372 height 23
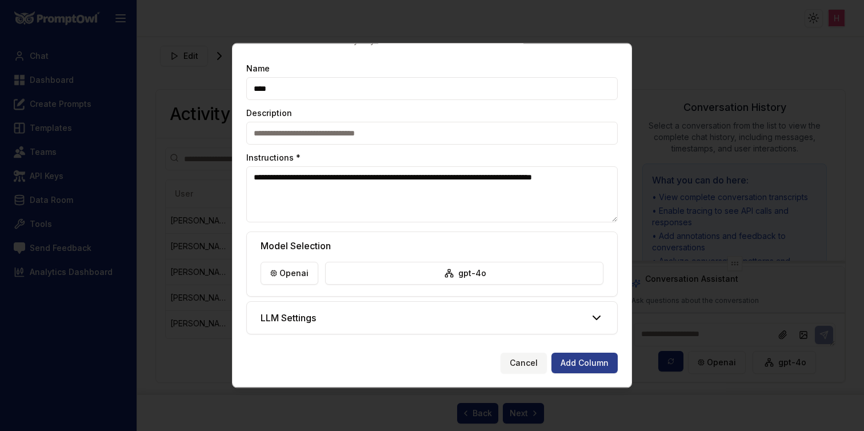
type input "****"
click at [582, 362] on button "Add Column" at bounding box center [585, 363] width 66 height 21
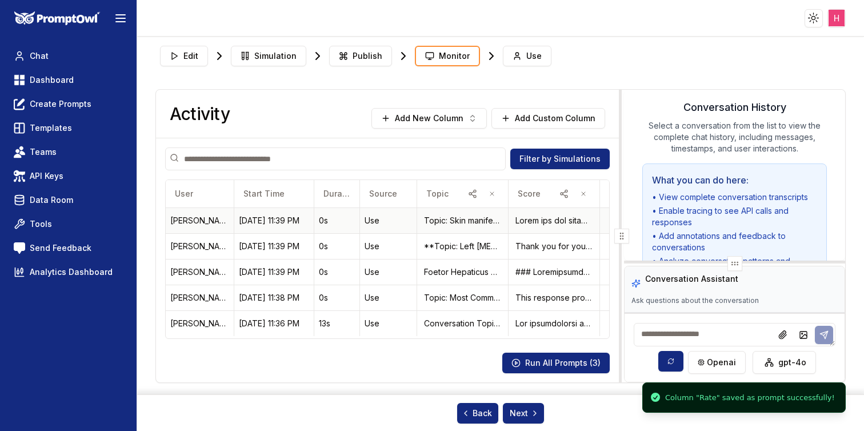
scroll to position [0, 82]
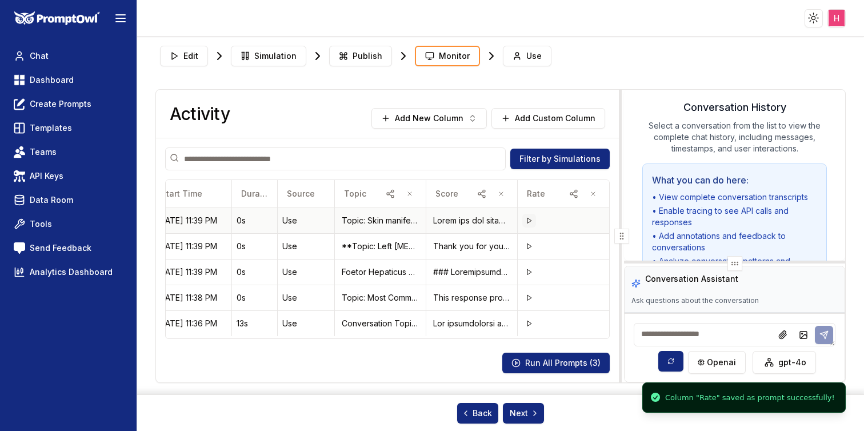
click at [531, 221] on polygon at bounding box center [530, 220] width 4 height 5
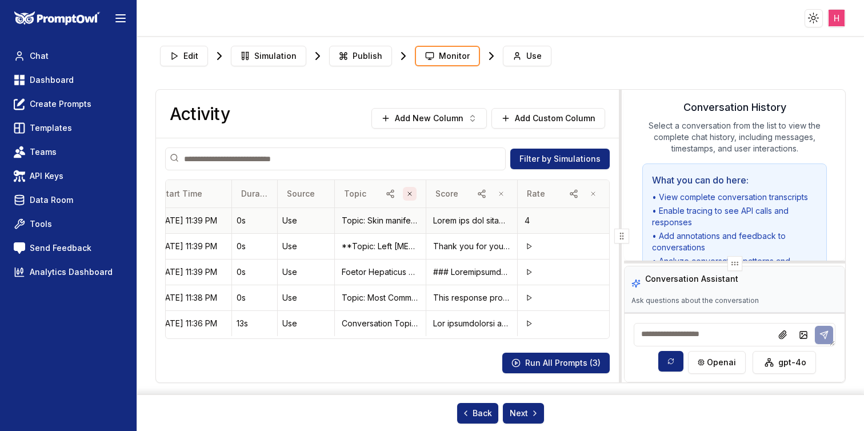
click at [414, 194] on button "button" at bounding box center [410, 194] width 14 height 14
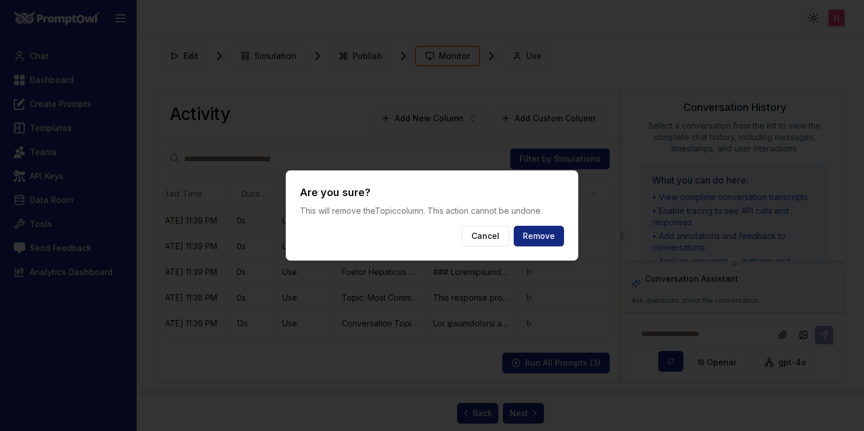
click at [569, 241] on div "Are you sure? This will remove the Topic column. This action cannot be undone. …" at bounding box center [432, 215] width 293 height 90
click at [542, 239] on button "Remove" at bounding box center [539, 236] width 50 height 21
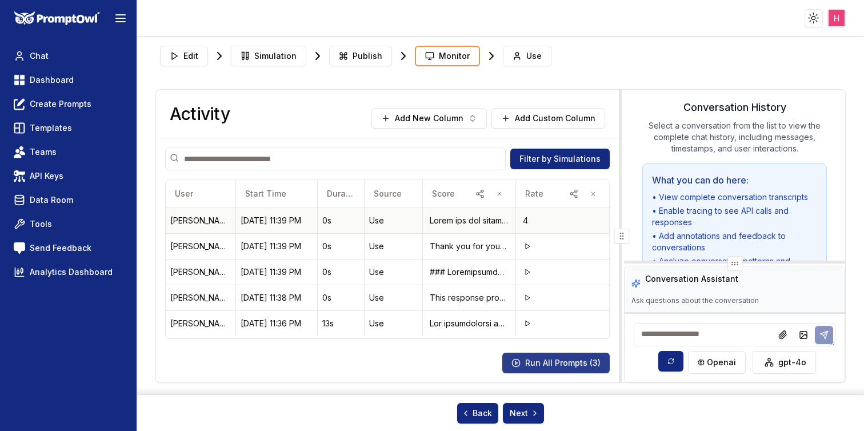
scroll to position [0, 0]
click at [548, 357] on button "Run All Prompts ( 3 )" at bounding box center [556, 363] width 107 height 21
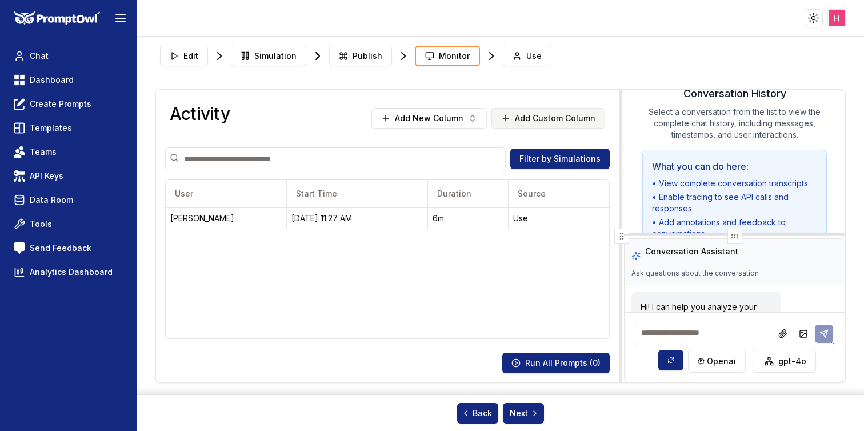
click at [541, 111] on button "Add Custom Column" at bounding box center [549, 118] width 114 height 21
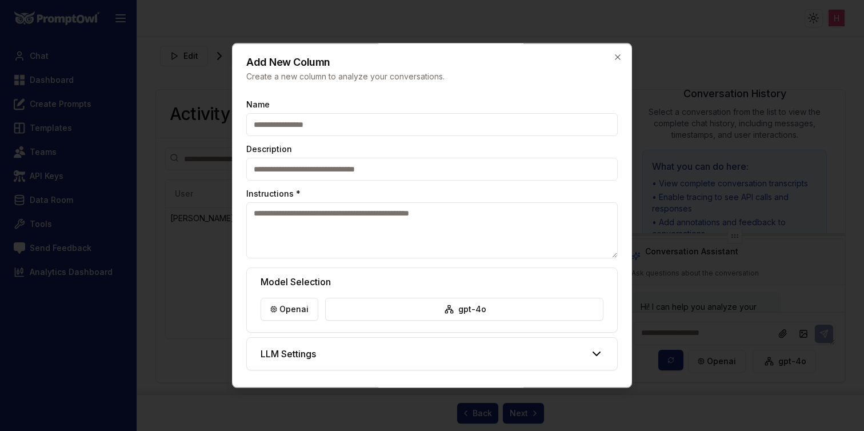
click at [368, 130] on input "Name" at bounding box center [432, 124] width 372 height 23
click at [619, 59] on icon "button" at bounding box center [617, 57] width 9 height 9
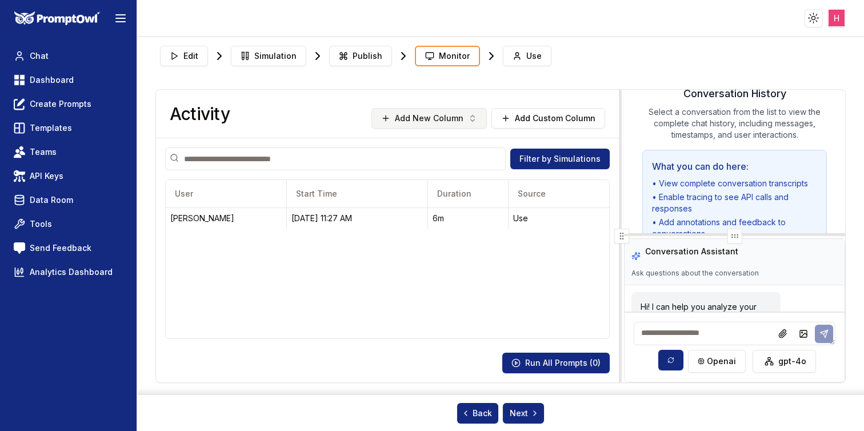
click at [464, 121] on button "Add New Column" at bounding box center [429, 118] width 115 height 21
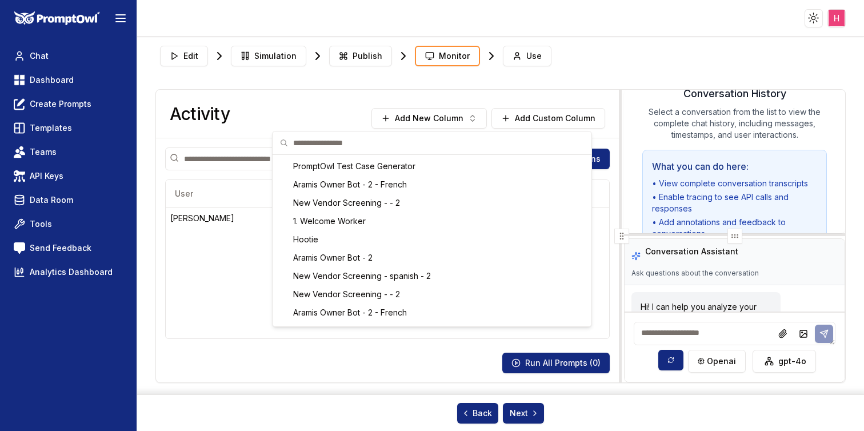
scroll to position [380, 0]
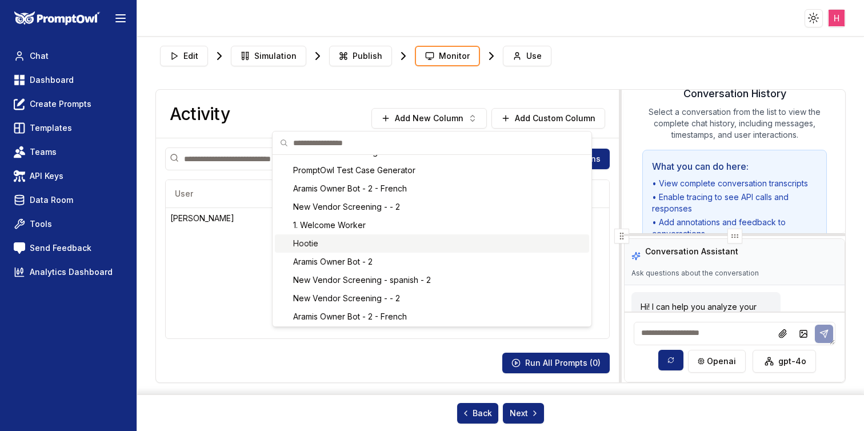
click at [360, 236] on div "Hootie" at bounding box center [432, 243] width 314 height 18
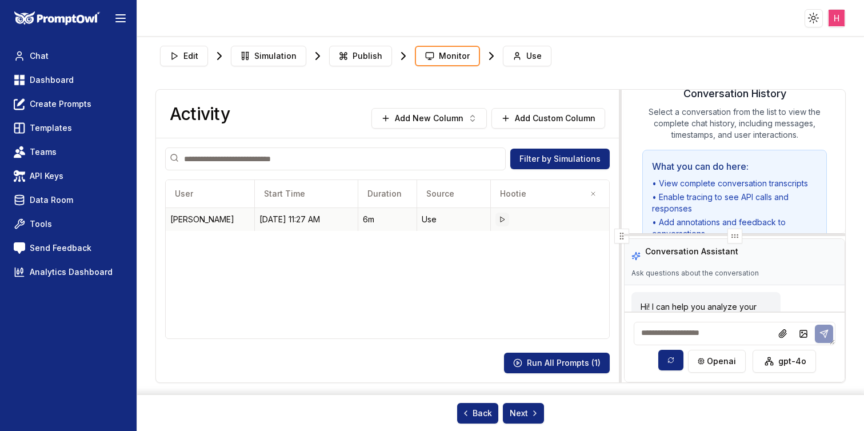
click at [503, 219] on icon at bounding box center [502, 219] width 7 height 7
click at [547, 360] on button "Run All Prompts ( 1 )" at bounding box center [557, 363] width 106 height 21
click at [545, 119] on button "Add Custom Column" at bounding box center [549, 118] width 114 height 21
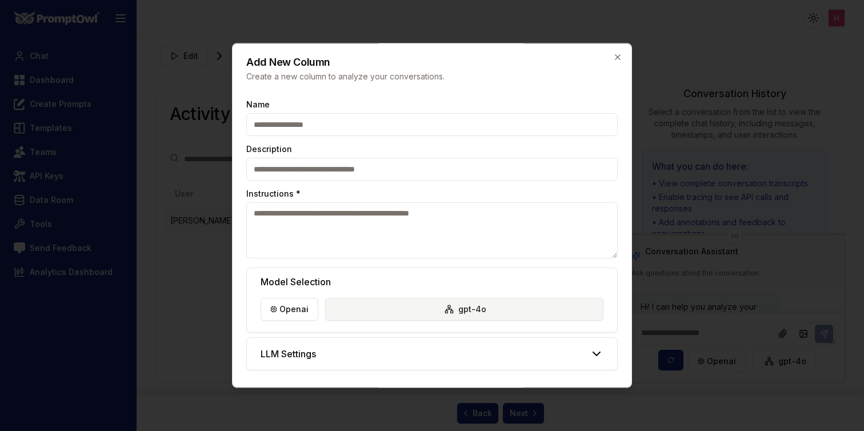
scroll to position [36, 0]
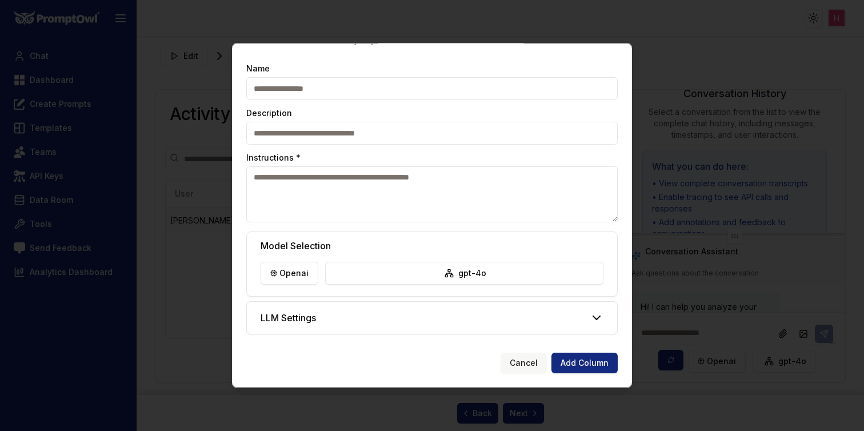
click at [523, 368] on button "Cancel" at bounding box center [524, 363] width 46 height 21
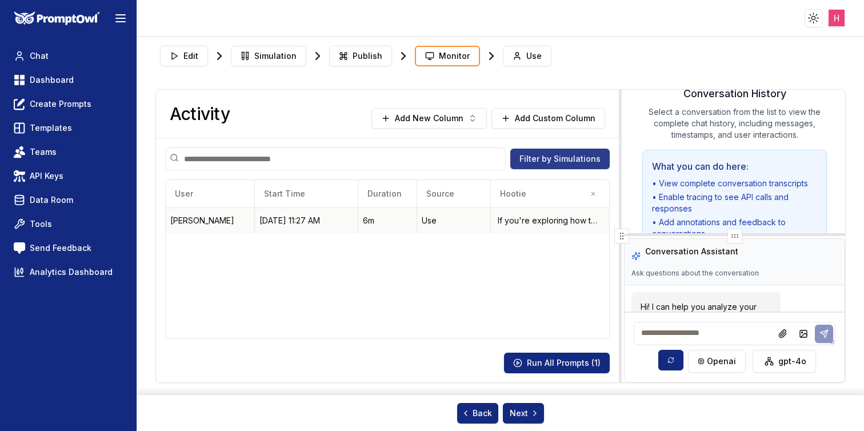
click at [564, 155] on button "Filter by Simulations" at bounding box center [560, 159] width 99 height 21
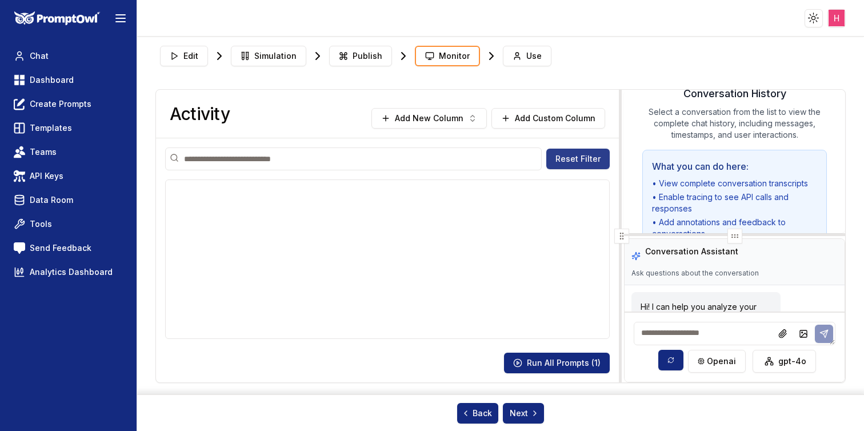
click at [563, 161] on button "Reset Filter" at bounding box center [578, 159] width 63 height 21
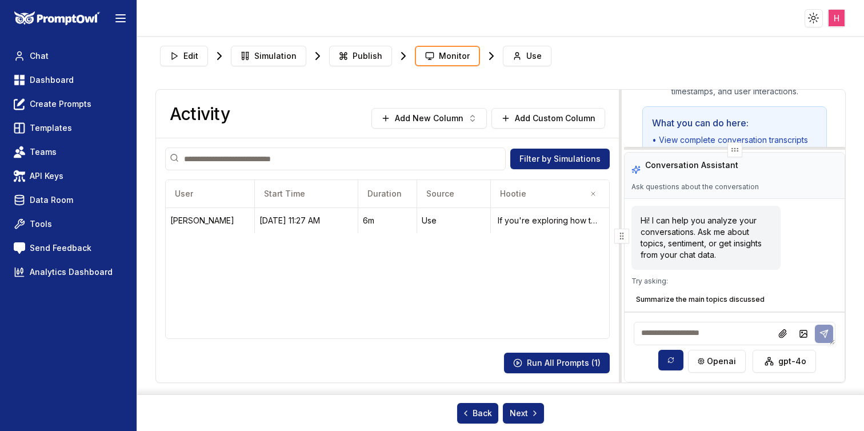
drag, startPoint x: 734, startPoint y: 234, endPoint x: 743, endPoint y: 127, distance: 107.2
click at [743, 127] on div "Conversation History Select a conversation from the list to view the complete c…" at bounding box center [734, 236] width 221 height 293
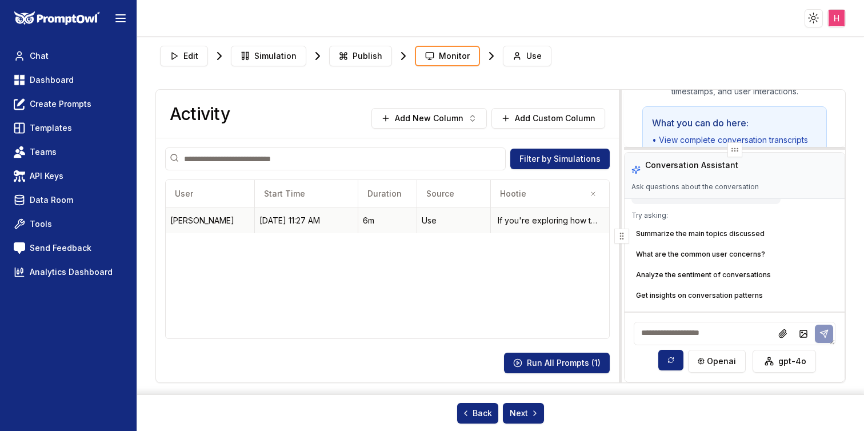
click at [547, 211] on td "If you're exploring how to implement these technologies in your firm's processe…" at bounding box center [550, 221] width 118 height 26
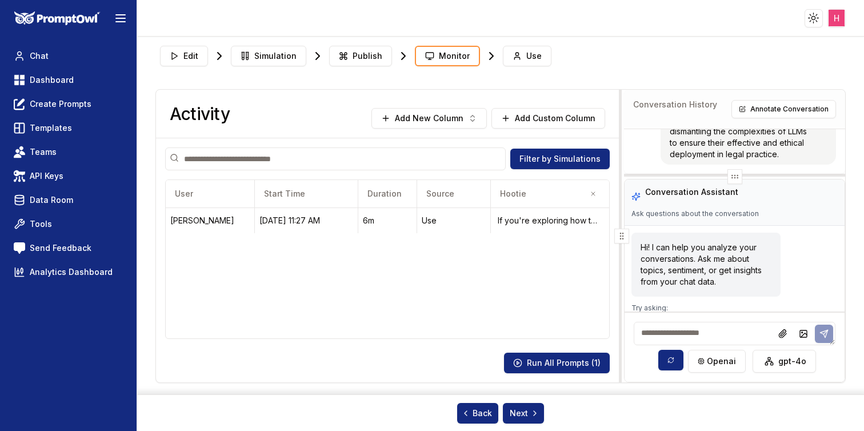
scroll to position [7067, 0]
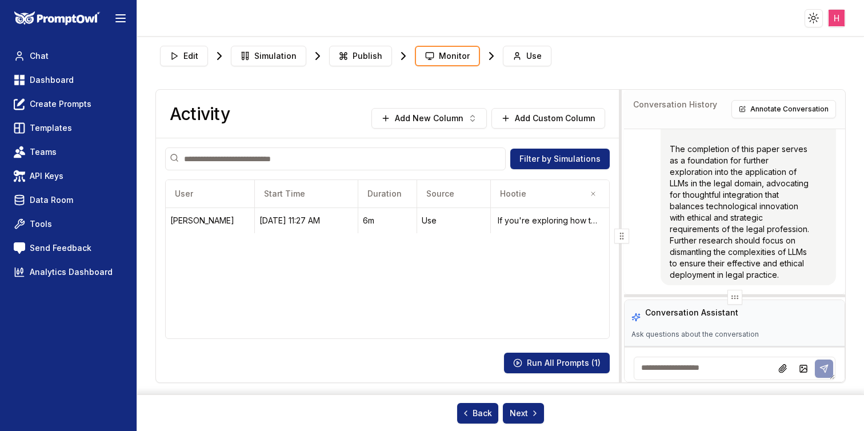
drag, startPoint x: 739, startPoint y: 150, endPoint x: 717, endPoint y: 298, distance: 149.7
click at [717, 298] on div at bounding box center [734, 297] width 221 height 5
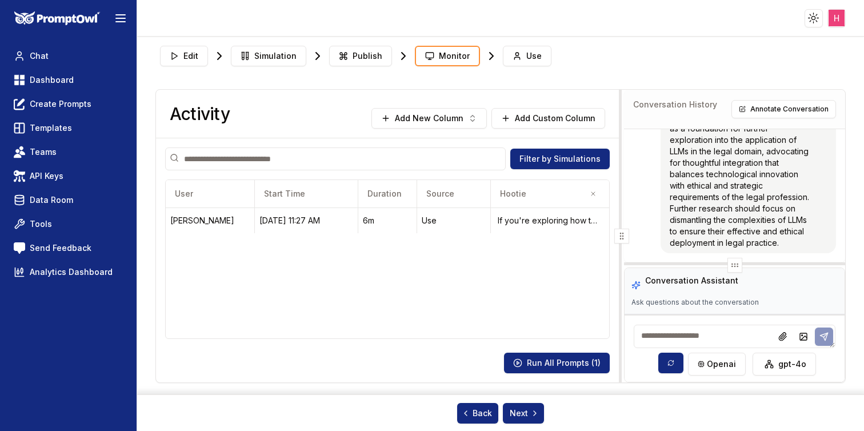
drag, startPoint x: 732, startPoint y: 297, endPoint x: 743, endPoint y: 264, distance: 35.6
click at [743, 264] on div at bounding box center [734, 265] width 221 height 5
click at [452, 63] on button "Monitor" at bounding box center [447, 56] width 65 height 21
click at [352, 69] on div "Edit Simulation Publish Monitor Use" at bounding box center [500, 56] width 691 height 30
click at [370, 59] on span "Publish" at bounding box center [368, 55] width 30 height 11
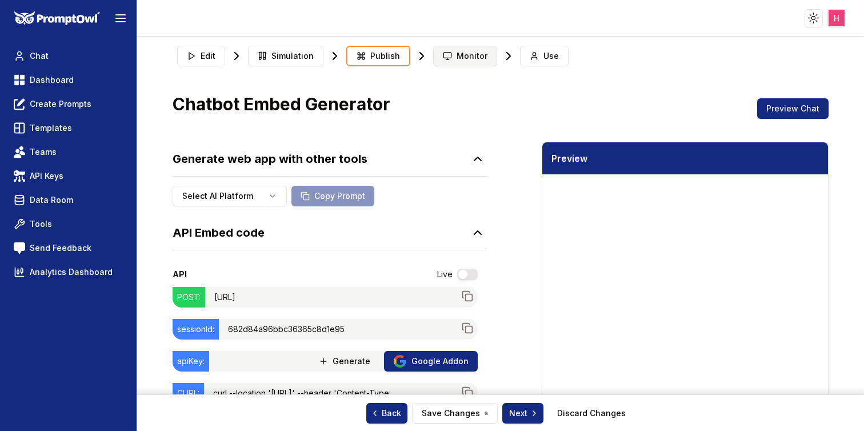
click at [457, 59] on span "Monitor" at bounding box center [472, 55] width 31 height 11
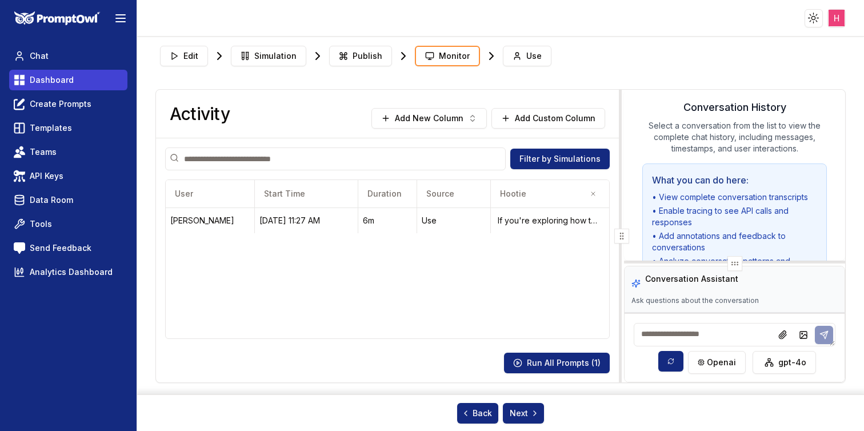
click at [41, 87] on link "Dashboard" at bounding box center [68, 80] width 118 height 21
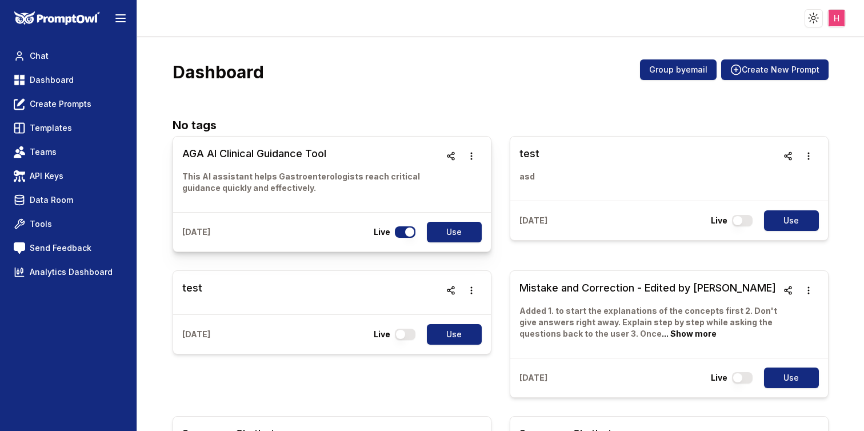
click at [260, 146] on h3 "AGA AI Clinical Guidance Tool" at bounding box center [311, 154] width 258 height 16
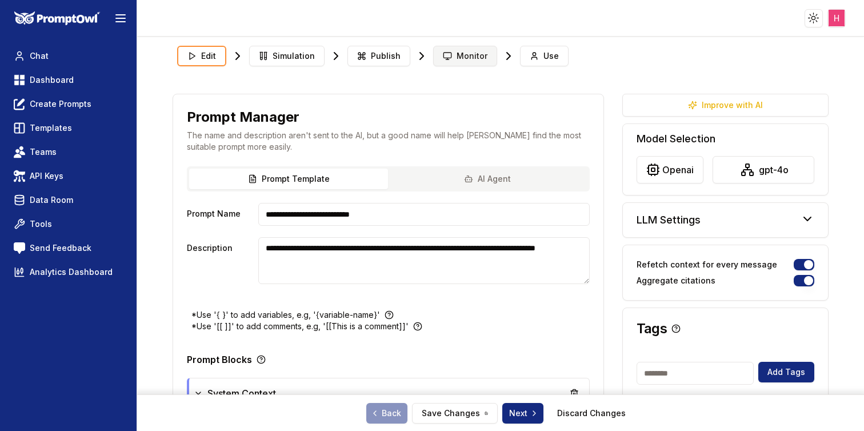
click at [460, 54] on span "Monitor" at bounding box center [472, 55] width 31 height 11
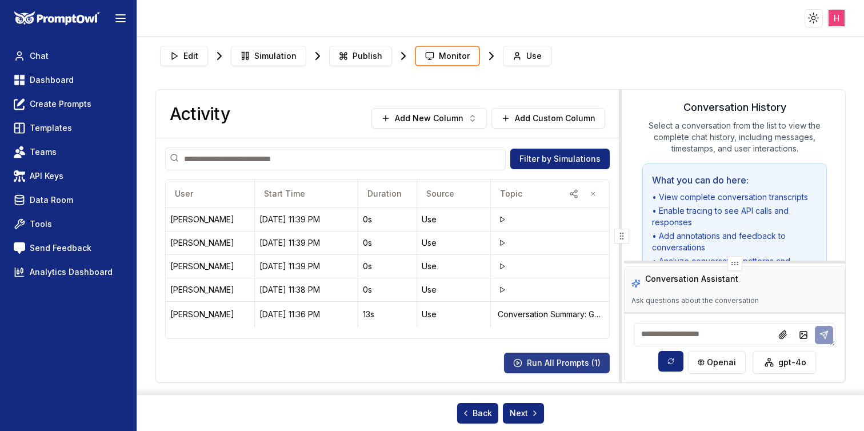
click at [537, 357] on button "Run All Prompts ( 1 )" at bounding box center [557, 363] width 106 height 21
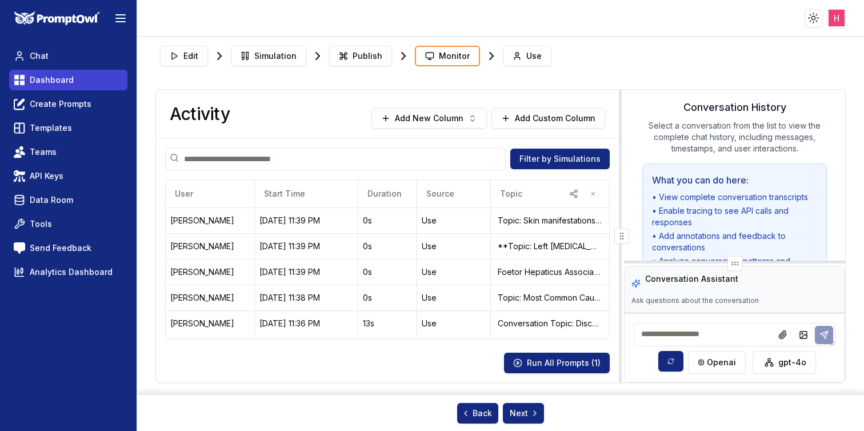
click at [61, 78] on span "Dashboard" at bounding box center [52, 79] width 44 height 11
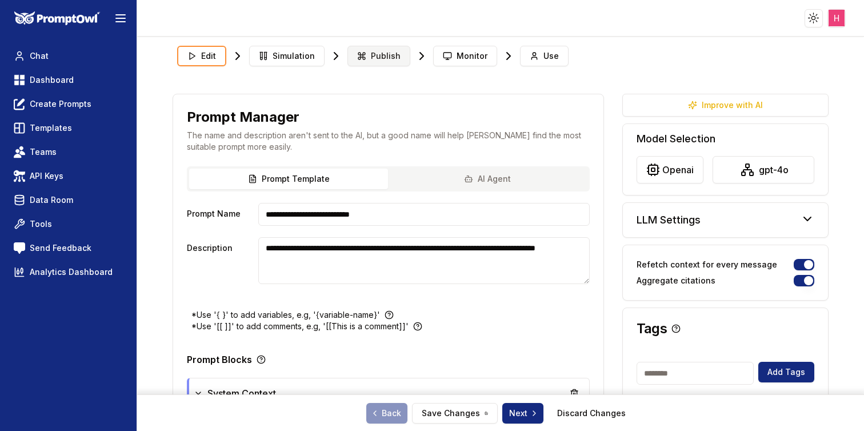
click at [377, 54] on span "Publish" at bounding box center [386, 55] width 30 height 11
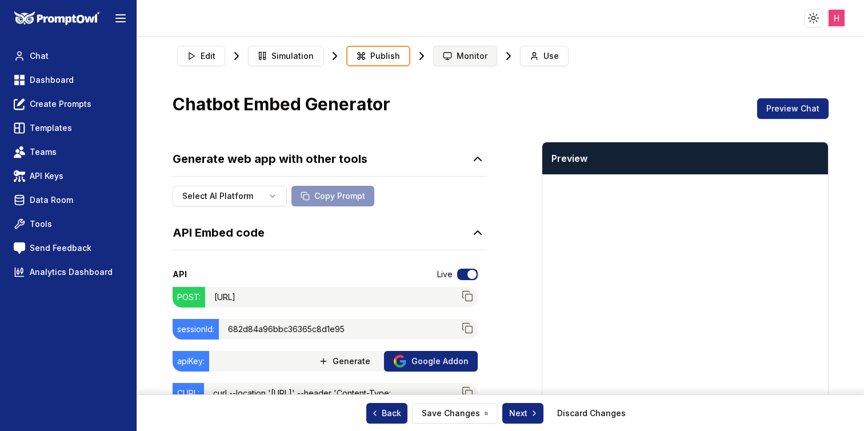
click at [476, 48] on button "Monitor" at bounding box center [465, 56] width 64 height 21
click at [457, 50] on span "Monitor" at bounding box center [472, 55] width 31 height 11
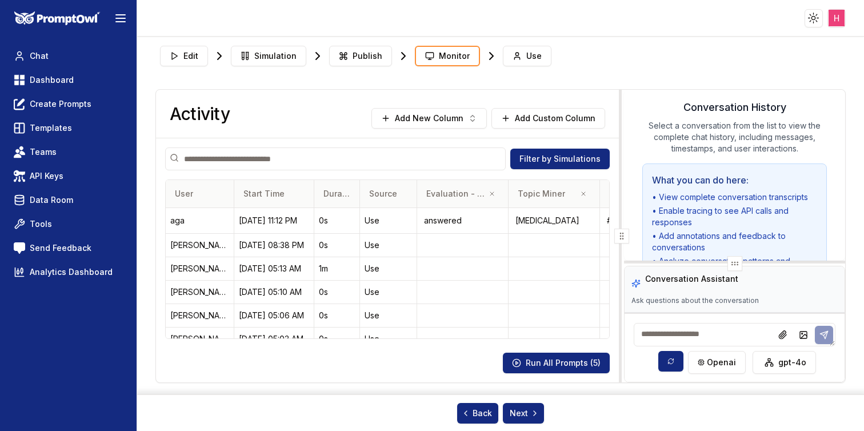
click at [443, 193] on span "Evaluation - AGA" at bounding box center [455, 193] width 59 height 11
click at [458, 194] on span "Evaluation - AGA" at bounding box center [455, 193] width 59 height 11
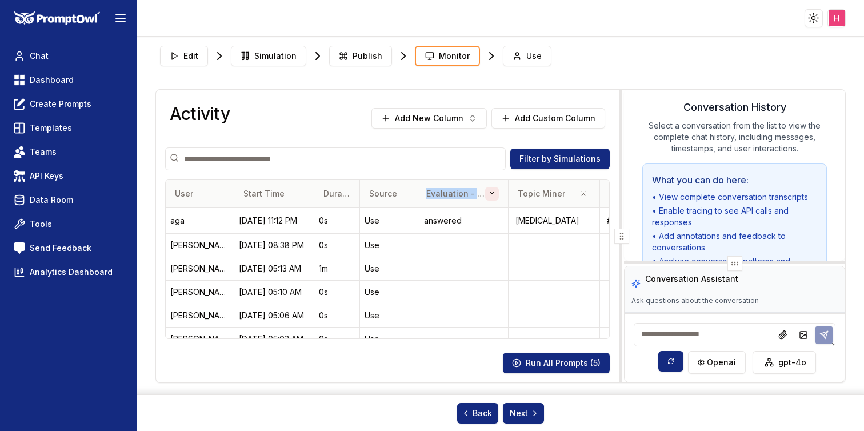
click at [491, 194] on icon "button" at bounding box center [492, 193] width 7 height 7
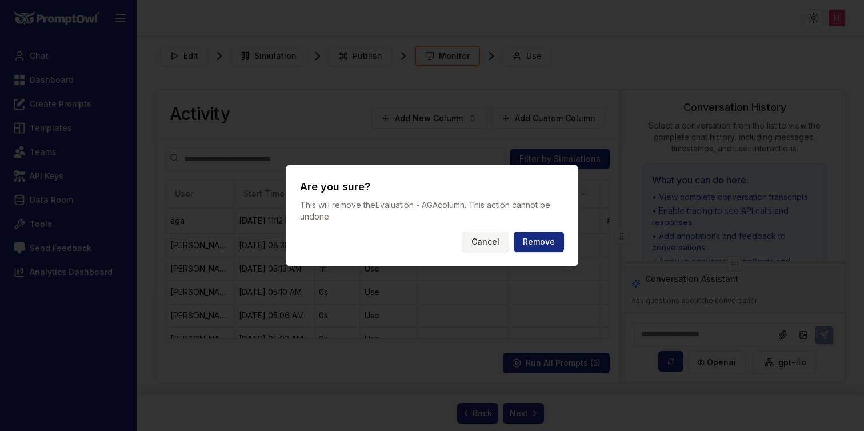
click at [485, 242] on button "Cancel" at bounding box center [485, 242] width 47 height 21
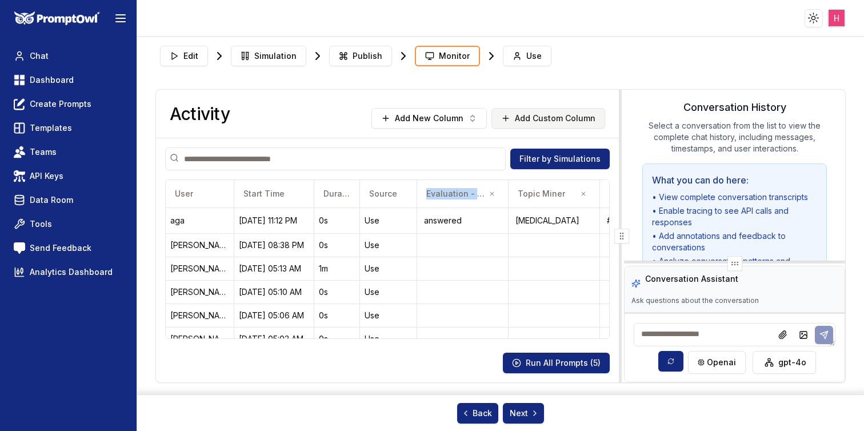
click at [540, 117] on button "Add Custom Column" at bounding box center [549, 118] width 114 height 21
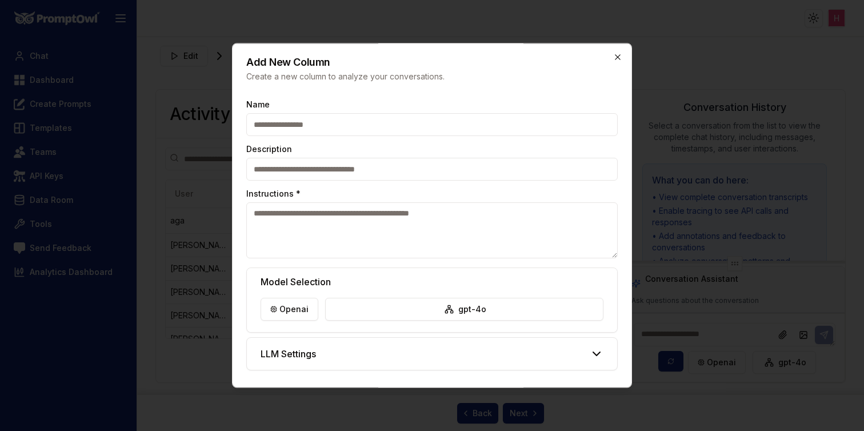
click at [617, 54] on icon "button" at bounding box center [617, 57] width 9 height 9
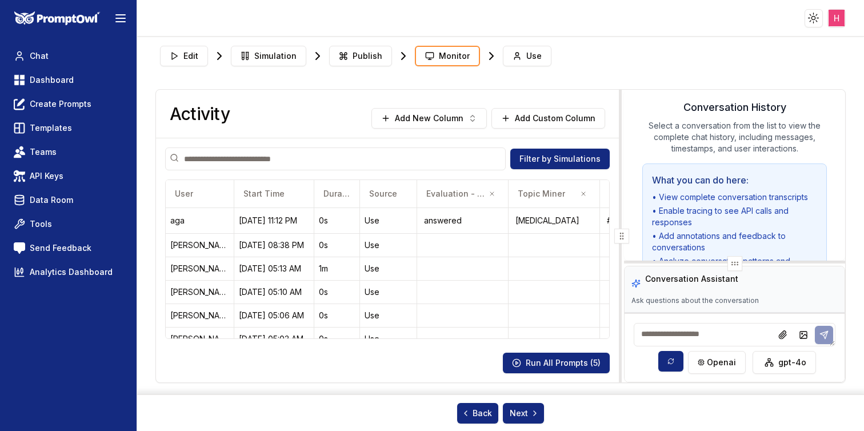
click at [457, 106] on div "Activity Add New Column Add Custom Column" at bounding box center [387, 114] width 463 height 49
click at [452, 118] on button "Add New Column" at bounding box center [429, 118] width 115 height 21
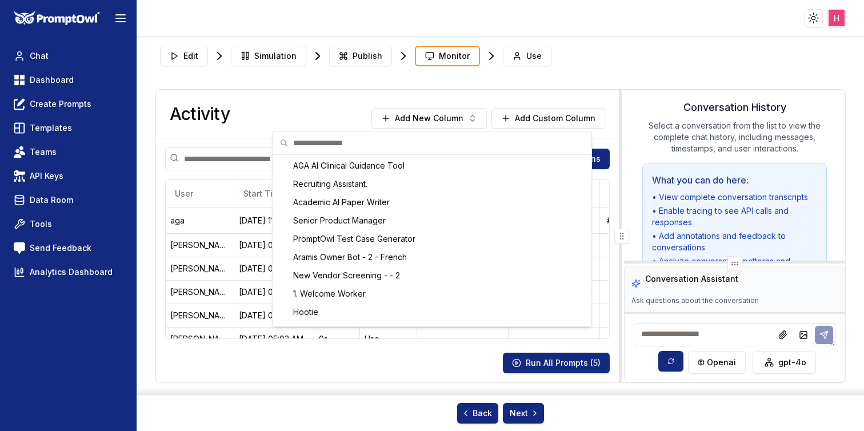
scroll to position [510, 0]
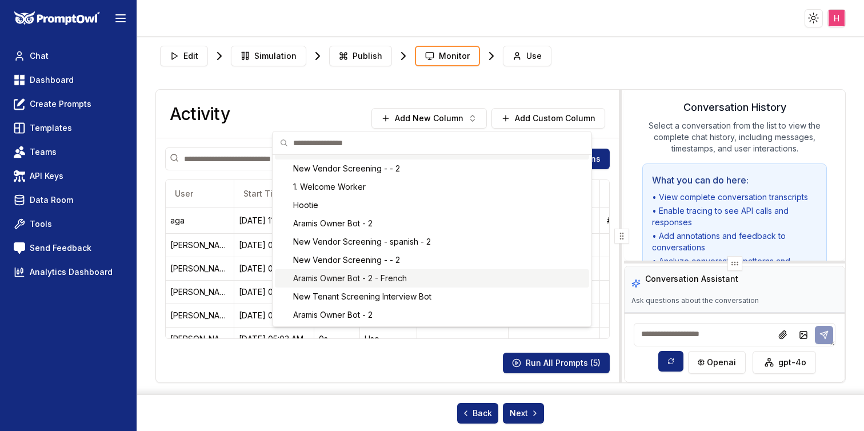
click at [449, 102] on html "Toggle theme Toggle user menu Chat Dashboard Create Prompts Templates Teams API…" at bounding box center [432, 215] width 864 height 431
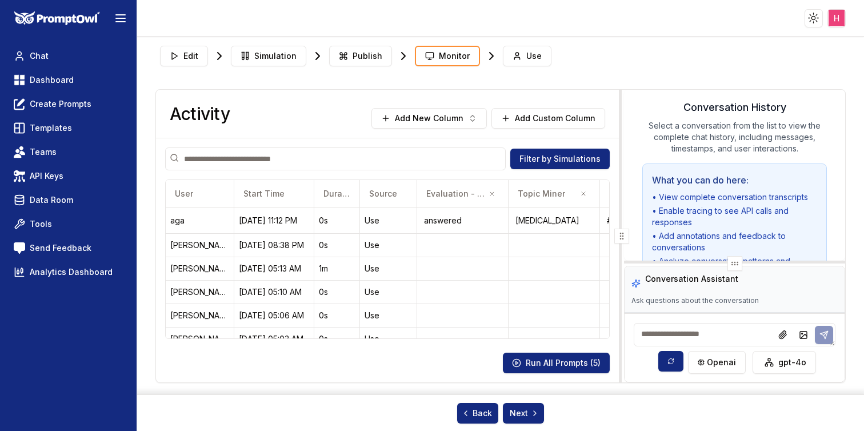
click at [372, 108] on button "Add New Column" at bounding box center [429, 118] width 115 height 21
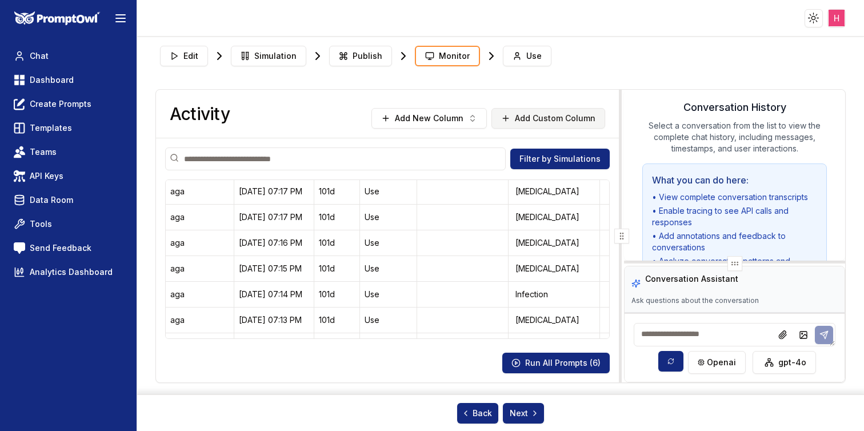
scroll to position [2508, 0]
click at [520, 117] on button "Add Custom Column" at bounding box center [549, 118] width 114 height 21
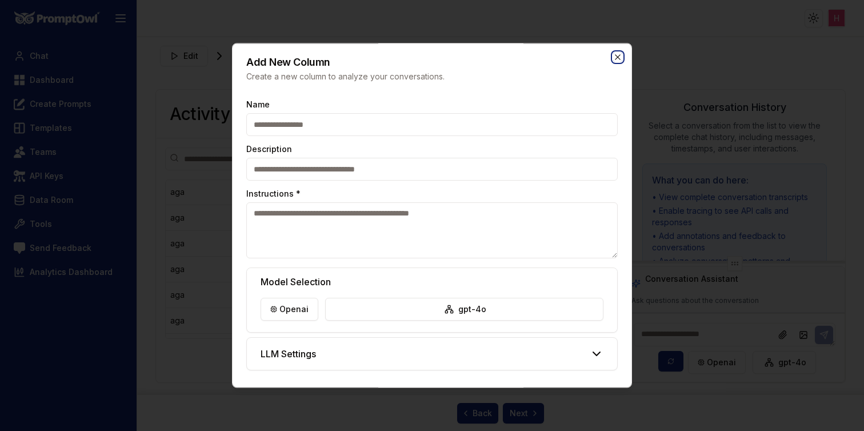
click at [620, 55] on icon "button" at bounding box center [617, 57] width 5 height 5
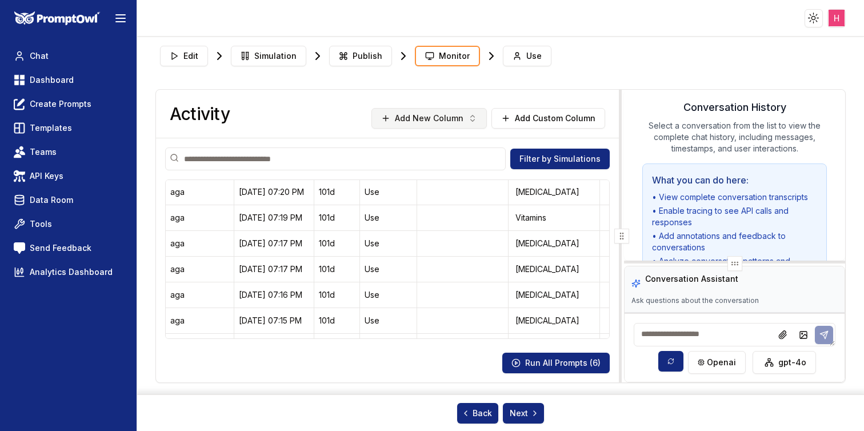
click at [436, 121] on button "Add New Column" at bounding box center [429, 118] width 115 height 21
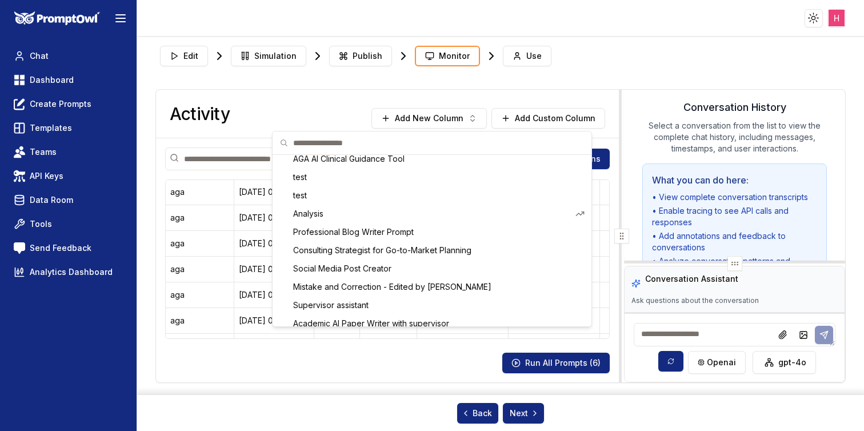
scroll to position [0, 0]
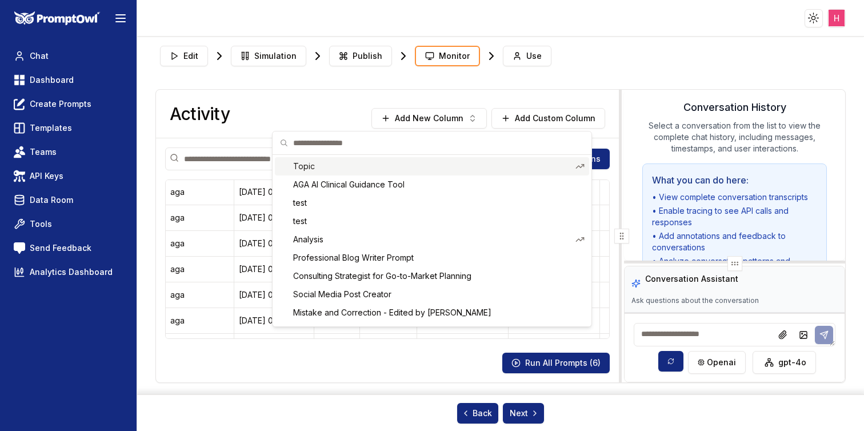
click at [352, 92] on html "Toggle theme Toggle user menu Chat Dashboard Create Prompts Templates Teams API…" at bounding box center [432, 215] width 864 height 431
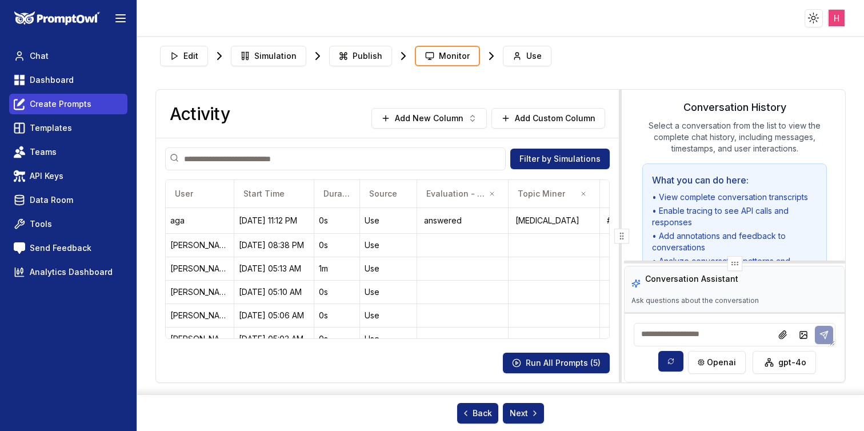
click at [54, 94] on link "Create Prompts" at bounding box center [68, 104] width 118 height 21
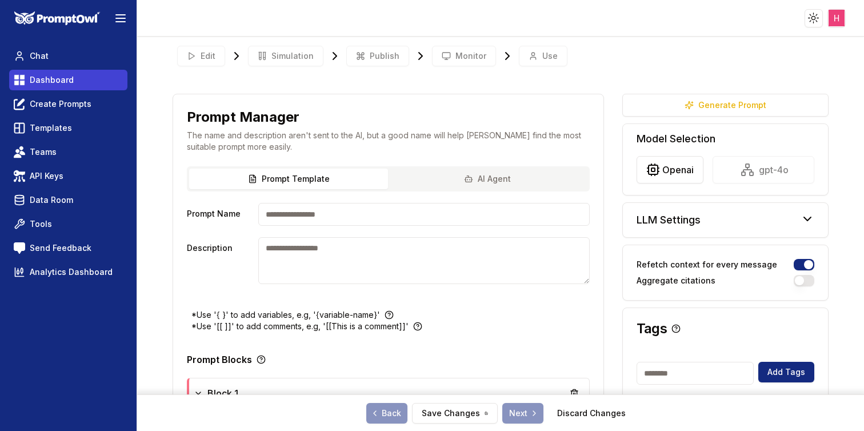
click at [58, 81] on span "Dashboard" at bounding box center [52, 79] width 44 height 11
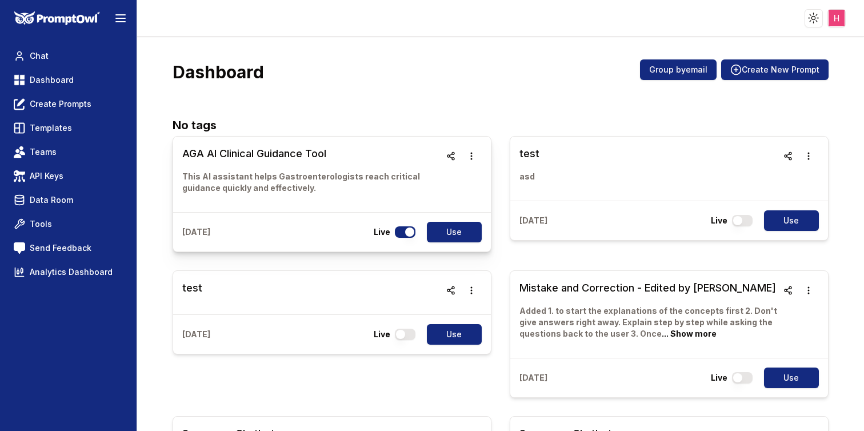
click at [268, 155] on h3 "AGA AI Clinical Guidance Tool" at bounding box center [311, 154] width 258 height 16
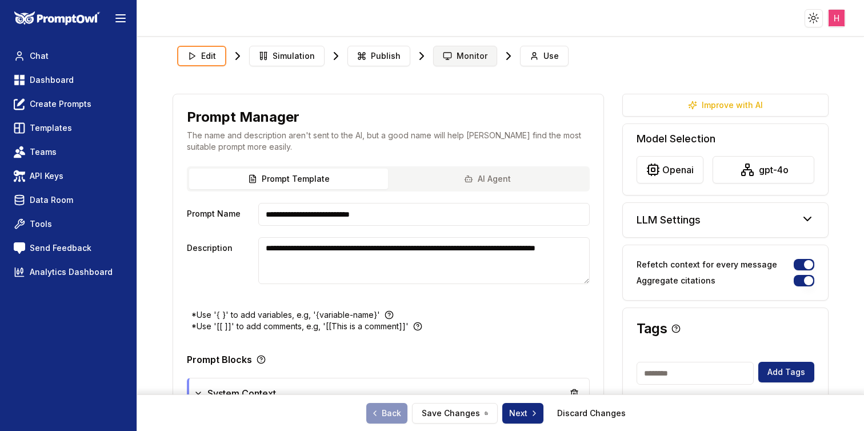
click at [475, 53] on span "Monitor" at bounding box center [472, 55] width 31 height 11
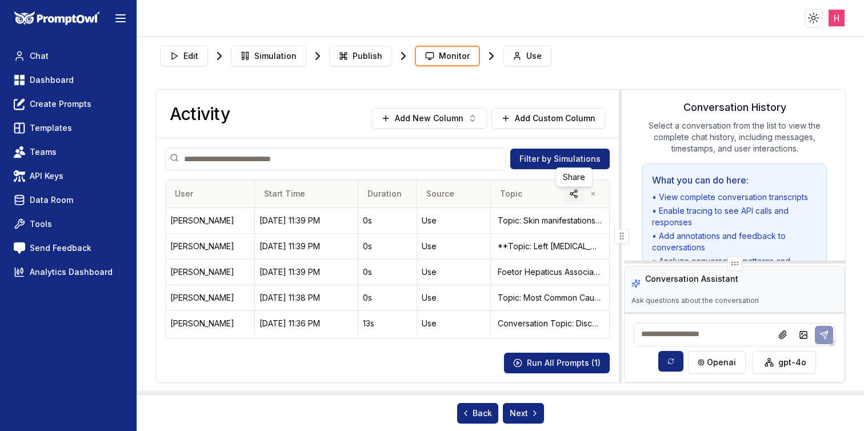
click at [575, 193] on icon "button" at bounding box center [573, 193] width 9 height 9
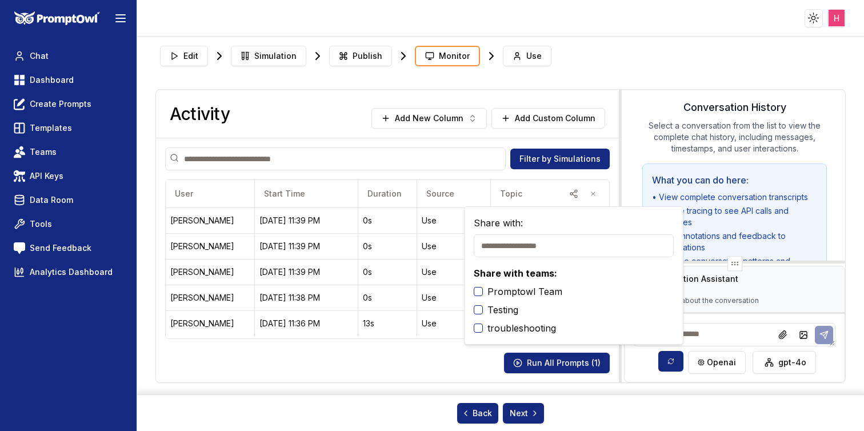
click at [465, 155] on input at bounding box center [335, 158] width 341 height 23
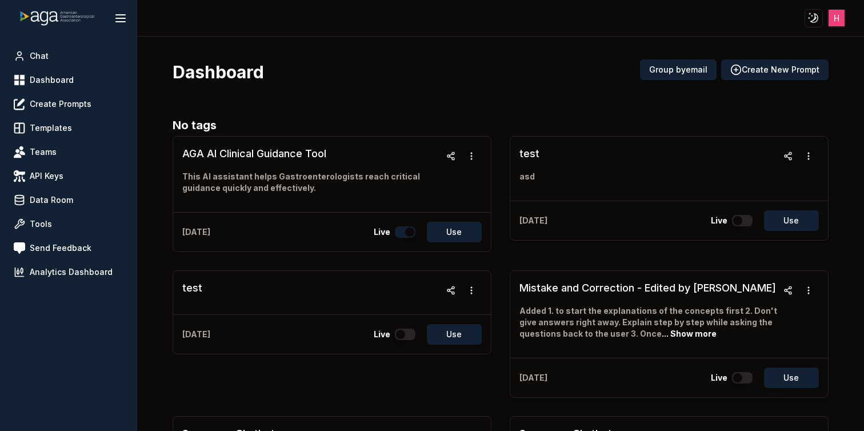
click at [71, 75] on link "Dashboard" at bounding box center [68, 80] width 118 height 21
click at [835, 22] on html "Toggle theme Toggle user menu Chat Dashboard Create Prompts Templates Teams API…" at bounding box center [432, 215] width 864 height 431
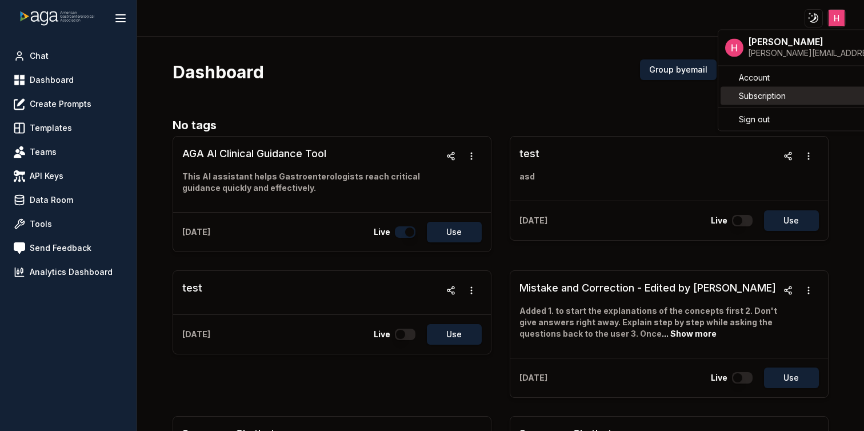
click at [760, 94] on span "Subscription" at bounding box center [762, 95] width 47 height 11
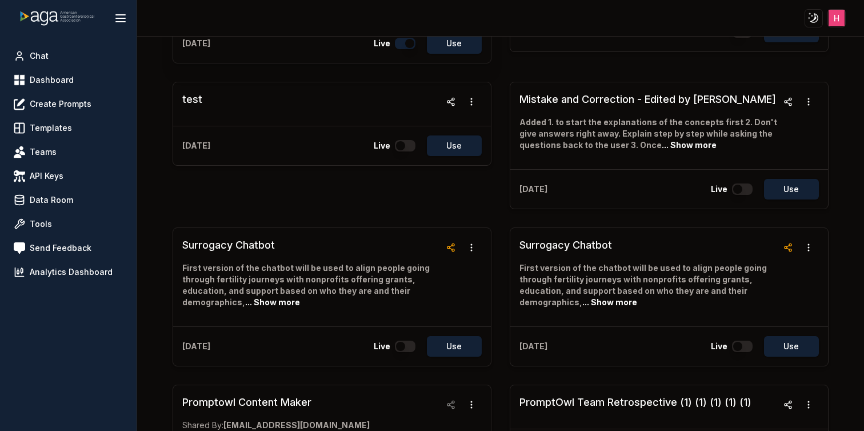
scroll to position [185, 0]
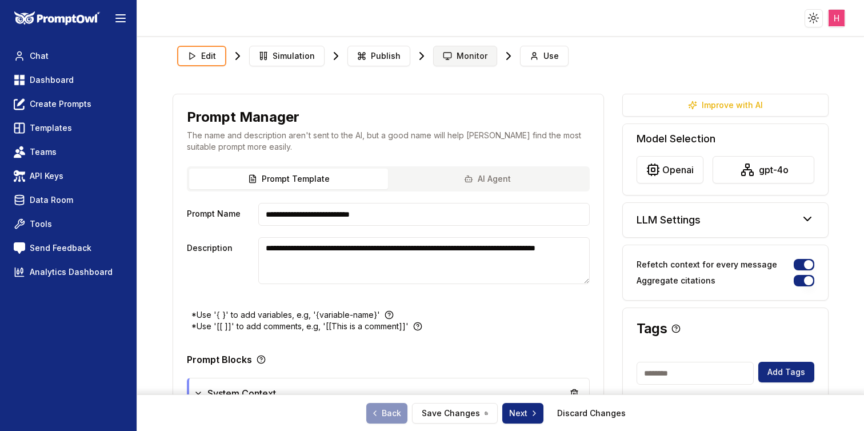
click at [465, 56] on span "Monitor" at bounding box center [472, 55] width 31 height 11
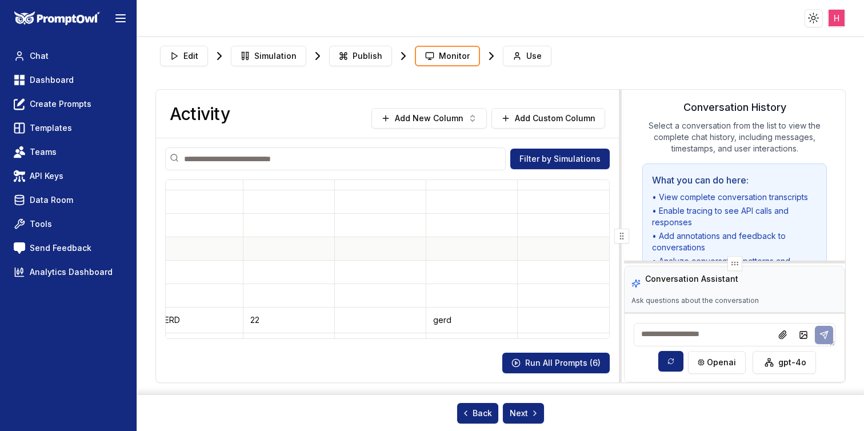
scroll to position [70, 0]
click at [447, 244] on td at bounding box center [471, 244] width 91 height 23
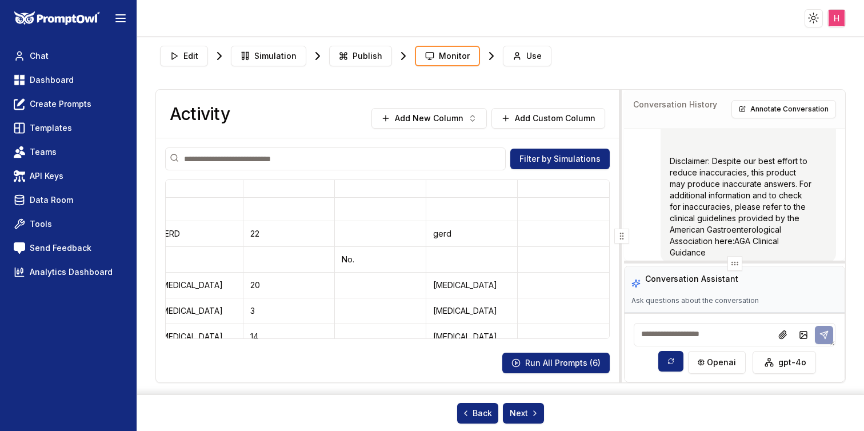
scroll to position [0, 0]
